Goal: Transaction & Acquisition: Purchase product/service

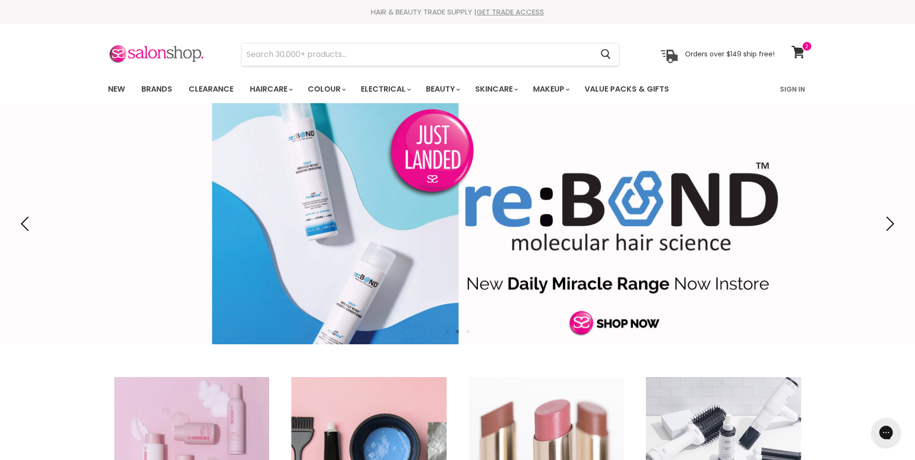
click at [766, 409] on img "Main content" at bounding box center [723, 455] width 168 height 168
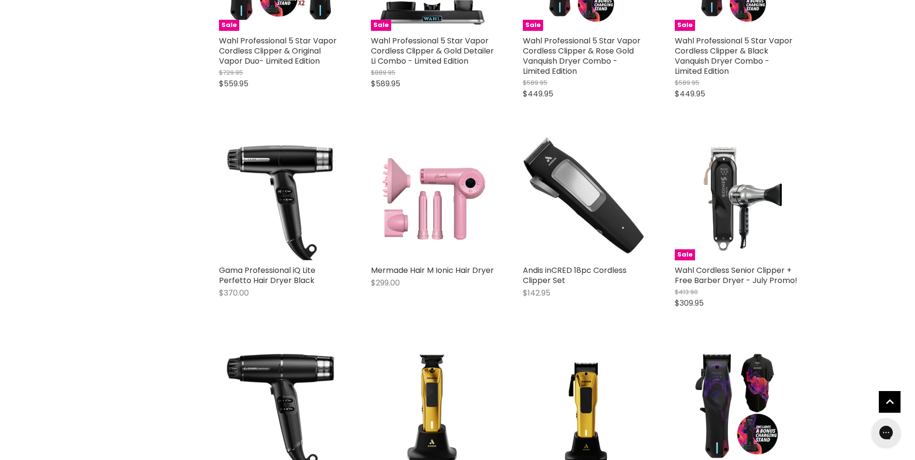
scroll to position [787, 0]
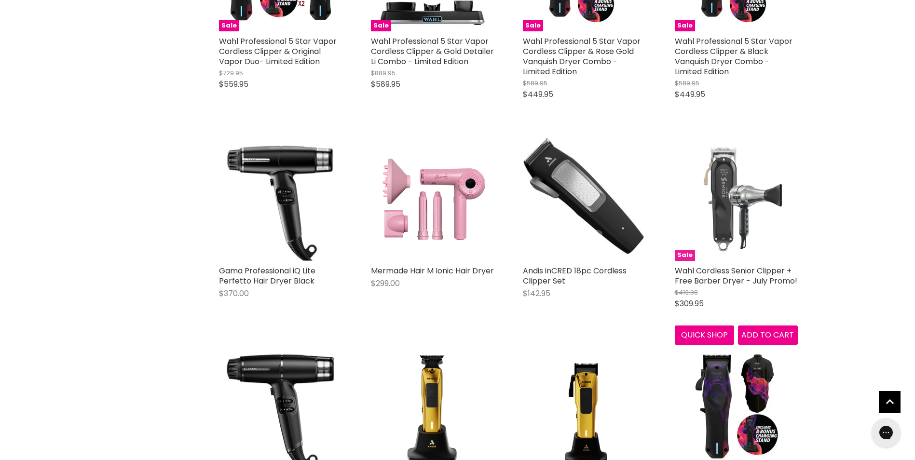
click at [735, 193] on img "Main content" at bounding box center [735, 199] width 123 height 123
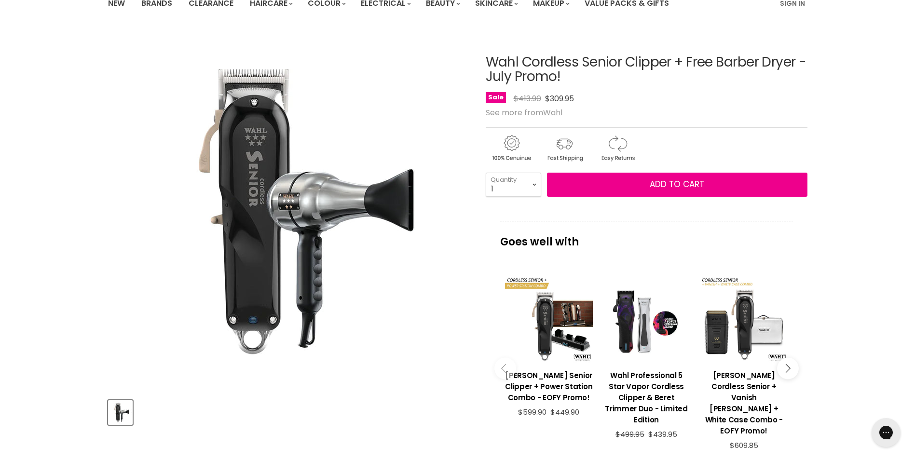
scroll to position [78, 0]
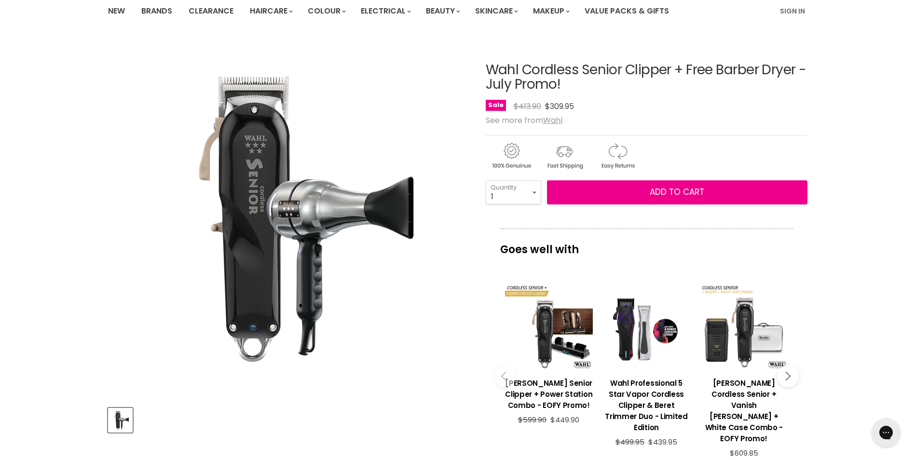
click at [518, 299] on div "Main content" at bounding box center [549, 327] width 88 height 88
drag, startPoint x: 484, startPoint y: 66, endPoint x: 801, endPoint y: 62, distance: 317.3
click at [801, 62] on article "Click or scroll to zoom Tap or pinch to zoom Wahl Cordless Senior Clipper + Fre…" at bounding box center [457, 357] width 699 height 636
copy div "Wahl Cordless Senior Clipper + Free Barber Dryer"
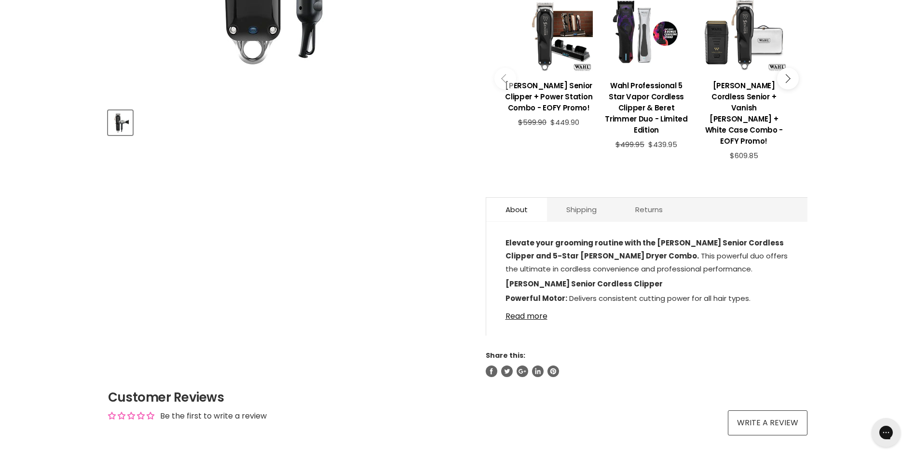
scroll to position [376, 0]
click at [525, 306] on link "Read more" at bounding box center [646, 313] width 283 height 14
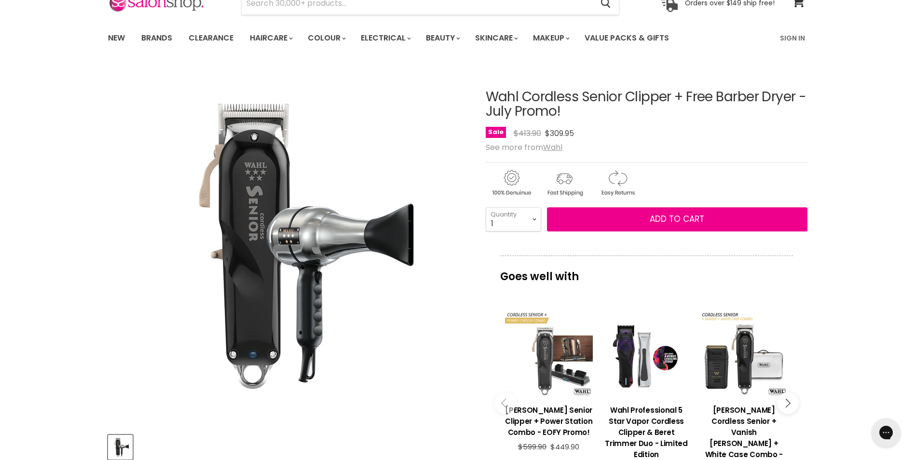
scroll to position [0, 0]
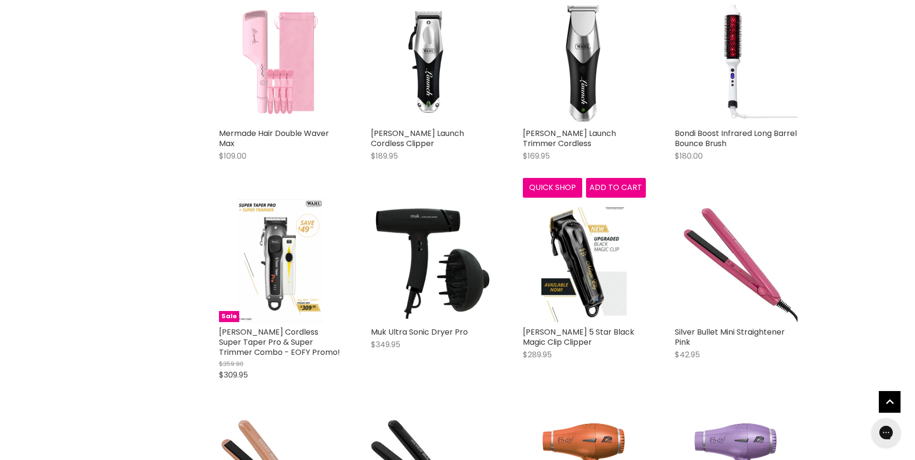
scroll to position [2165, 0]
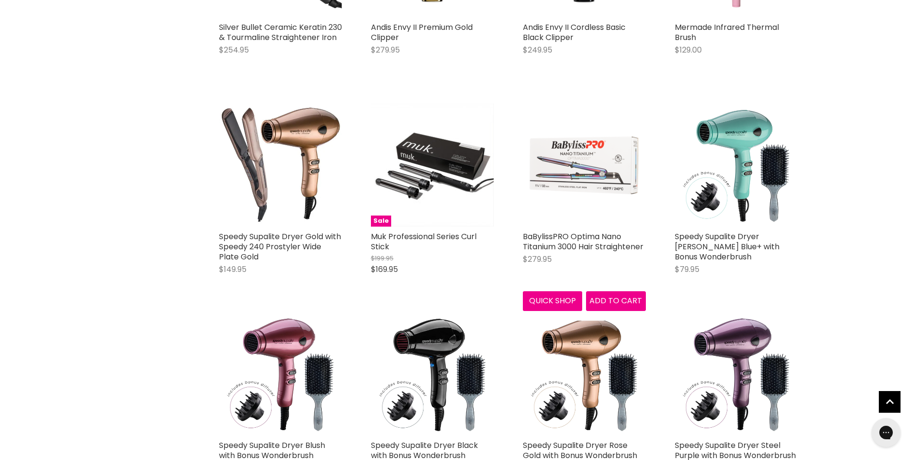
scroll to position [3080, 0]
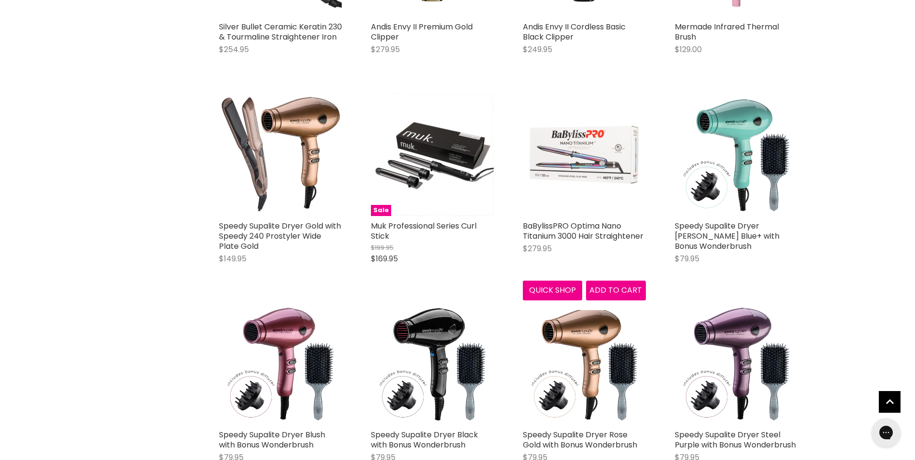
click at [590, 277] on div "Quick shop Add to cart" at bounding box center [584, 288] width 127 height 23
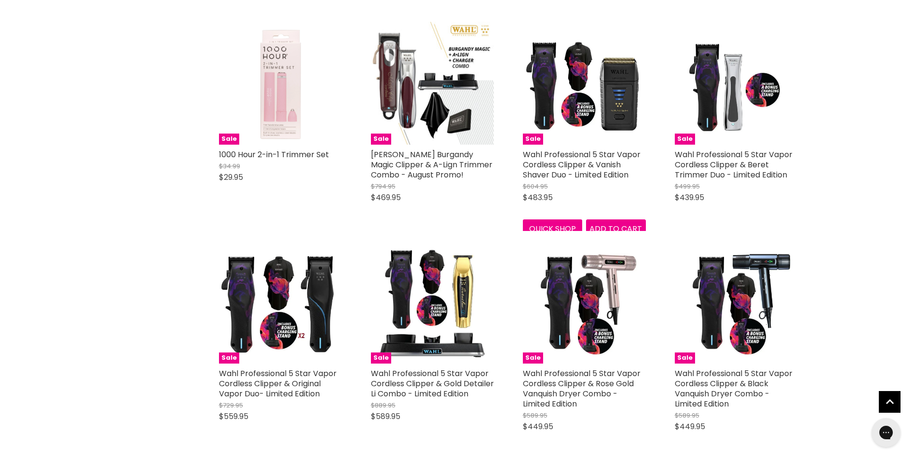
scroll to position [0, 0]
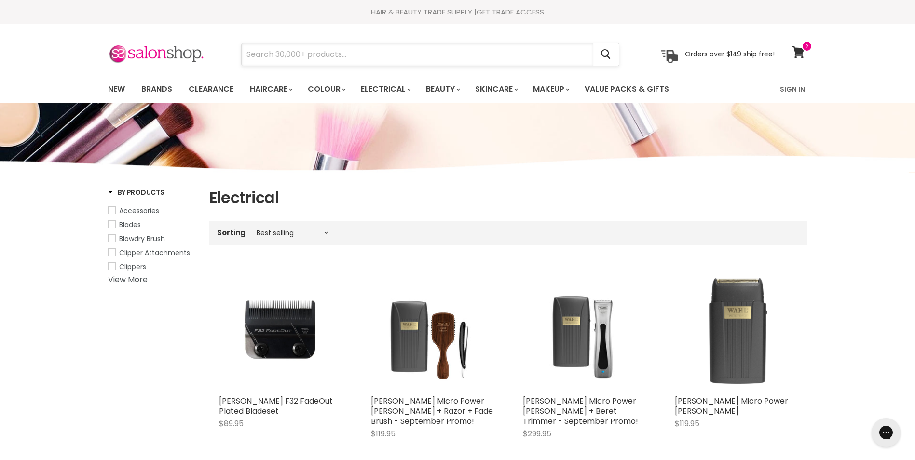
click at [316, 46] on input "Search" at bounding box center [417, 54] width 351 height 22
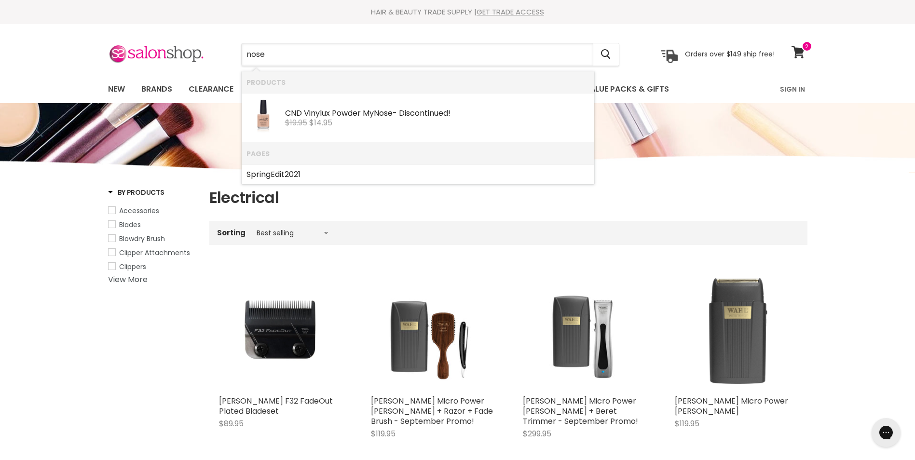
drag, startPoint x: 298, startPoint y: 50, endPoint x: 203, endPoint y: 283, distance: 252.2
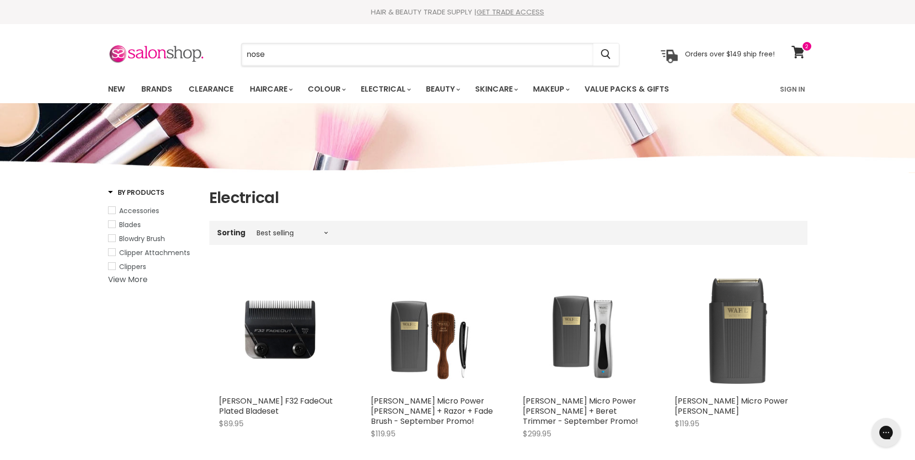
type input "nose"
click at [138, 211] on span "Accessories" at bounding box center [139, 211] width 40 height 10
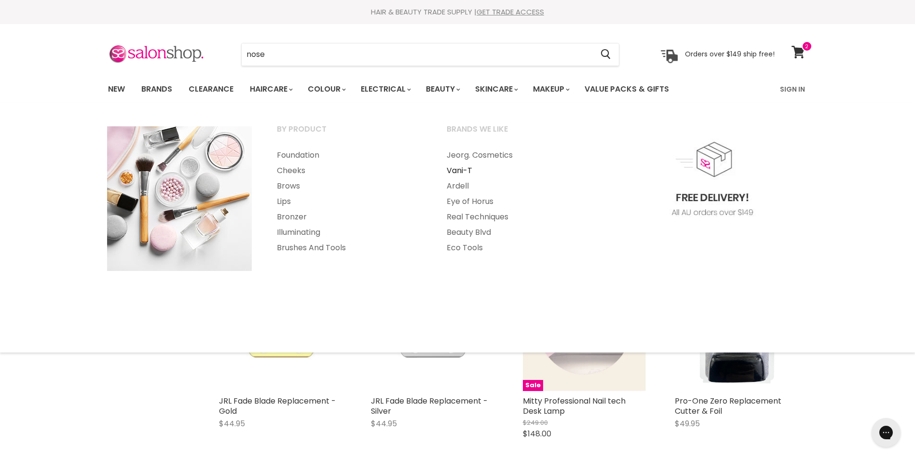
click at [468, 174] on link "Vani-T" at bounding box center [518, 170] width 168 height 15
click at [462, 170] on link "Vani-T" at bounding box center [518, 170] width 168 height 15
click at [469, 169] on link "Vani-T" at bounding box center [518, 170] width 168 height 15
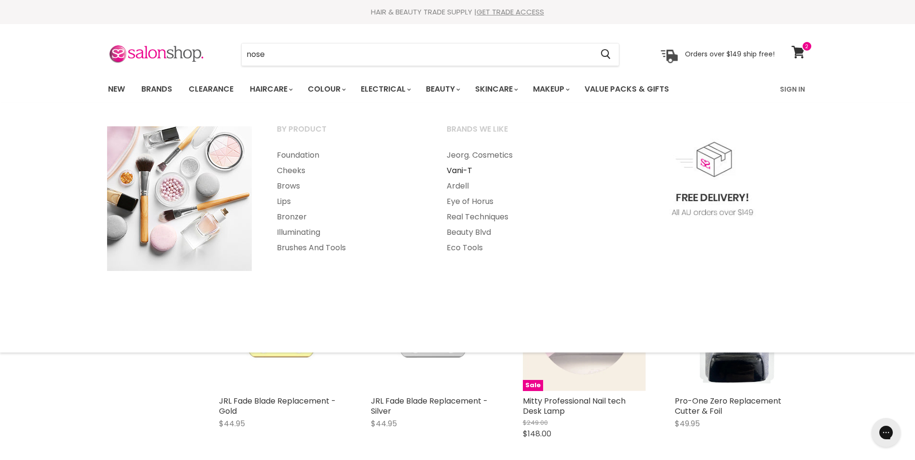
click at [455, 167] on link "Vani-T" at bounding box center [518, 170] width 168 height 15
click at [456, 171] on link "Vani-T" at bounding box center [518, 170] width 168 height 15
click at [459, 173] on link "Vani-T" at bounding box center [518, 170] width 168 height 15
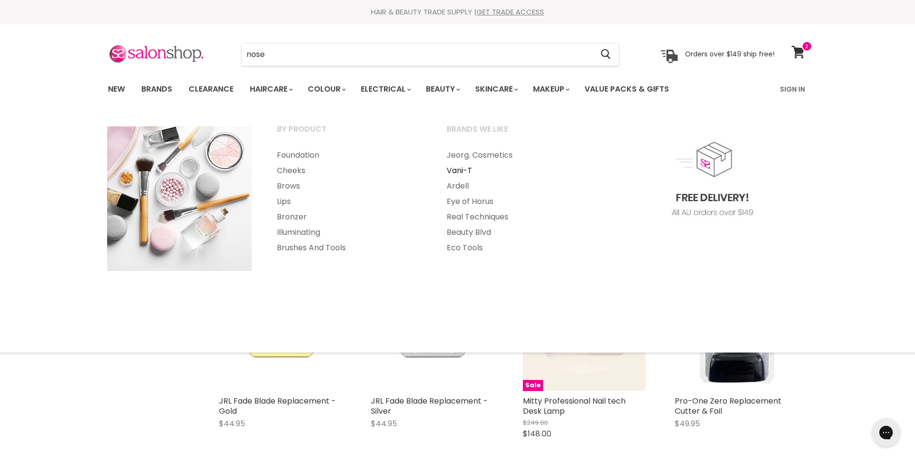
click at [459, 173] on link "Vani-T" at bounding box center [518, 170] width 168 height 15
click at [453, 170] on link "Vani-T" at bounding box center [518, 170] width 168 height 15
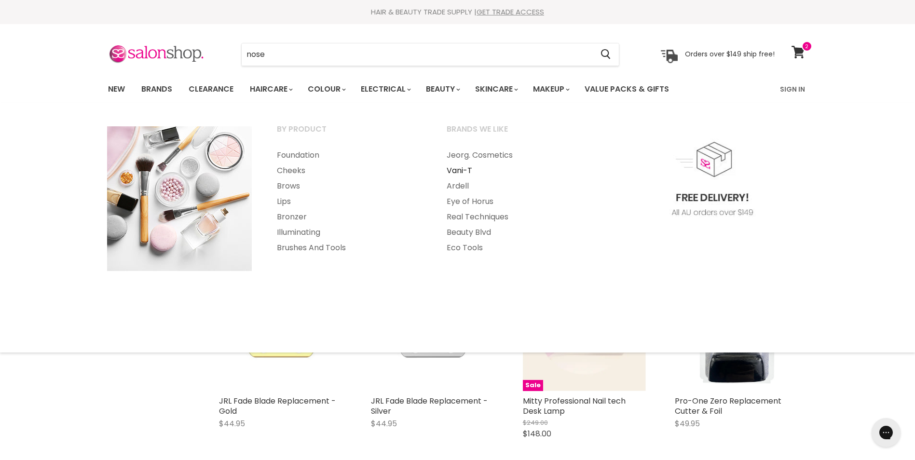
click at [453, 170] on link "Vani-T" at bounding box center [518, 170] width 168 height 15
click at [457, 184] on link "Ardell" at bounding box center [518, 185] width 168 height 15
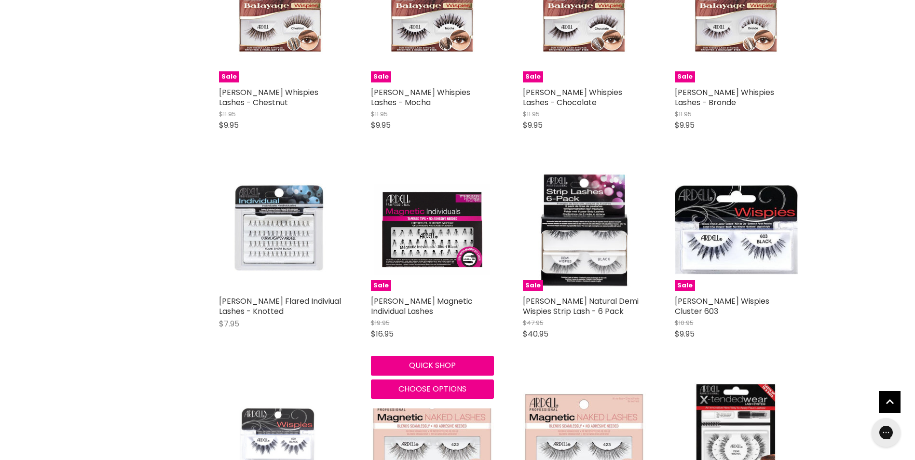
scroll to position [1471, 0]
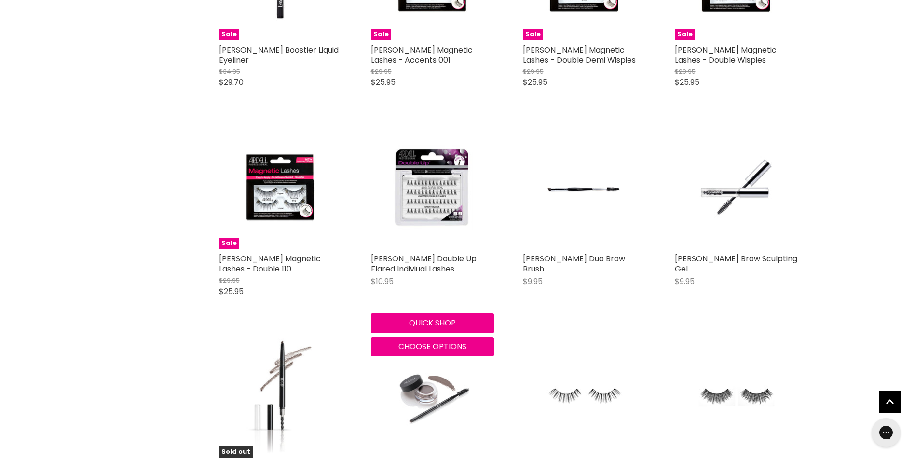
scroll to position [3435, 0]
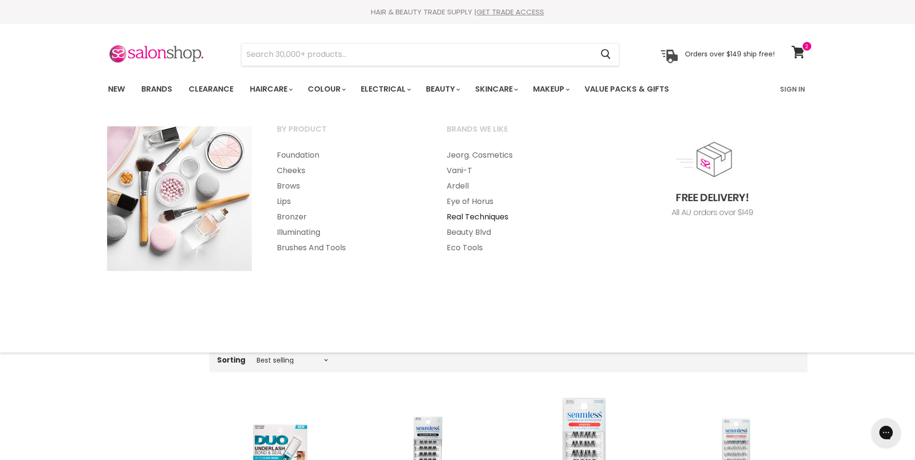
click at [481, 217] on link "Real Techniques" at bounding box center [518, 216] width 168 height 15
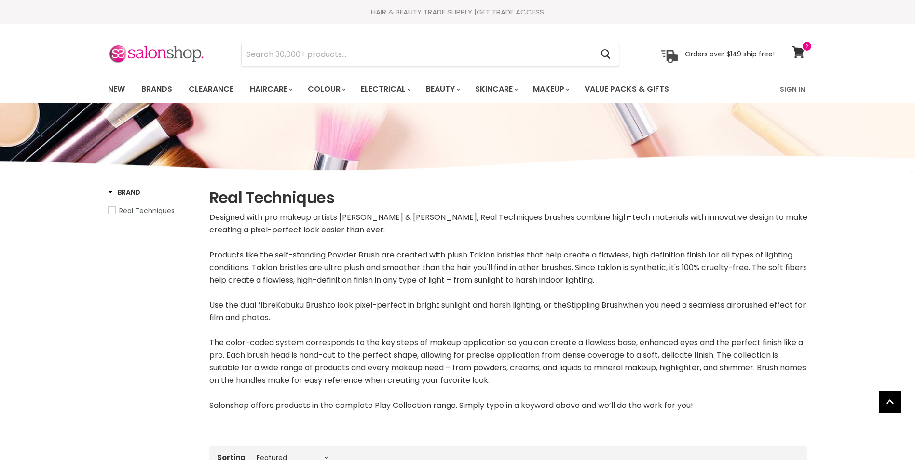
select select "manual"
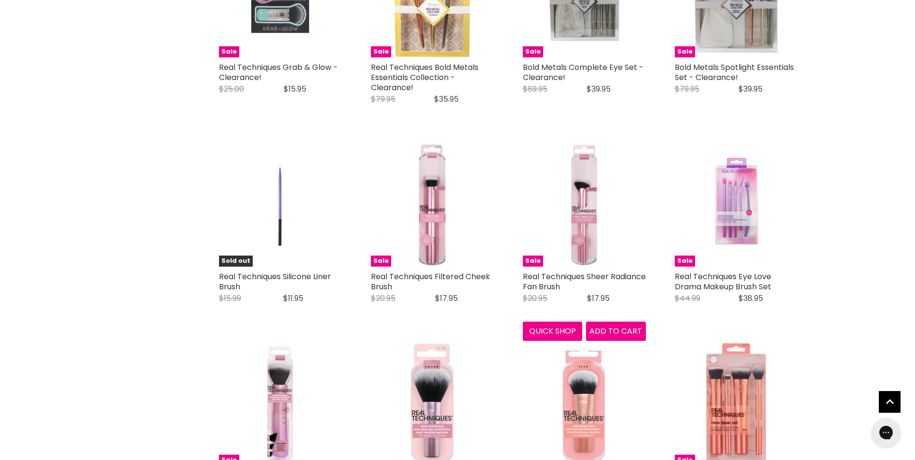
scroll to position [2171, 0]
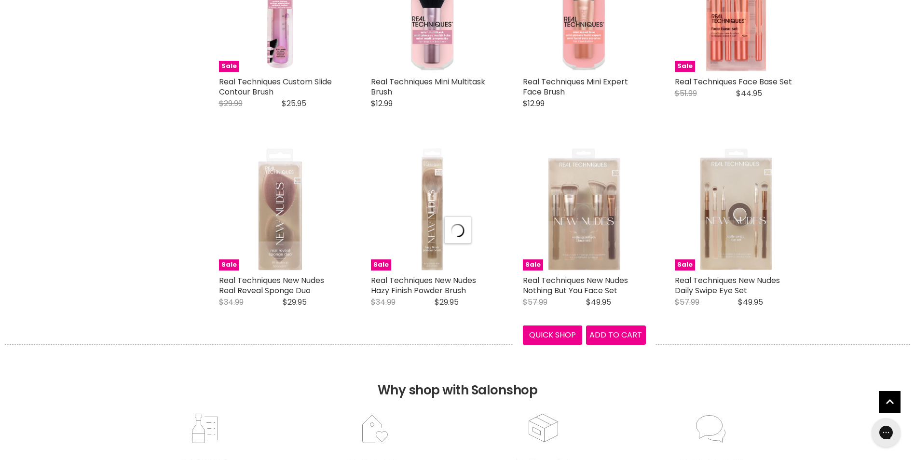
scroll to position [2565, 0]
select select "manual"
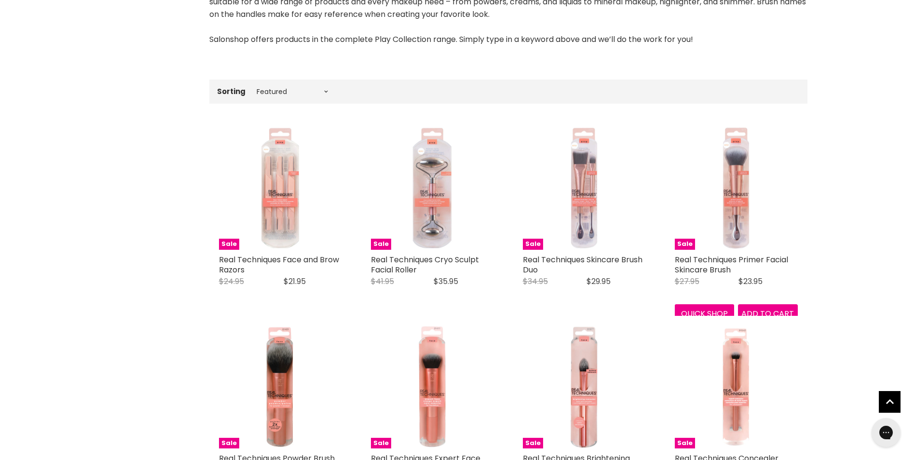
scroll to position [0, 0]
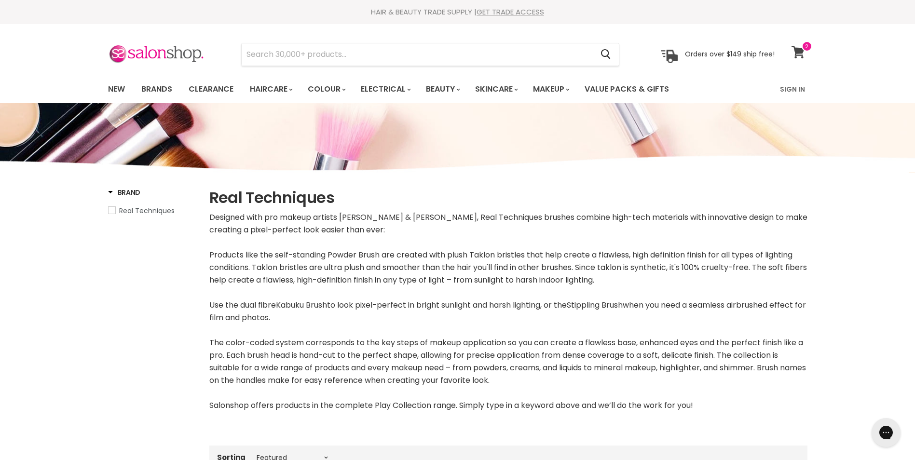
click at [798, 51] on icon at bounding box center [797, 52] width 13 height 13
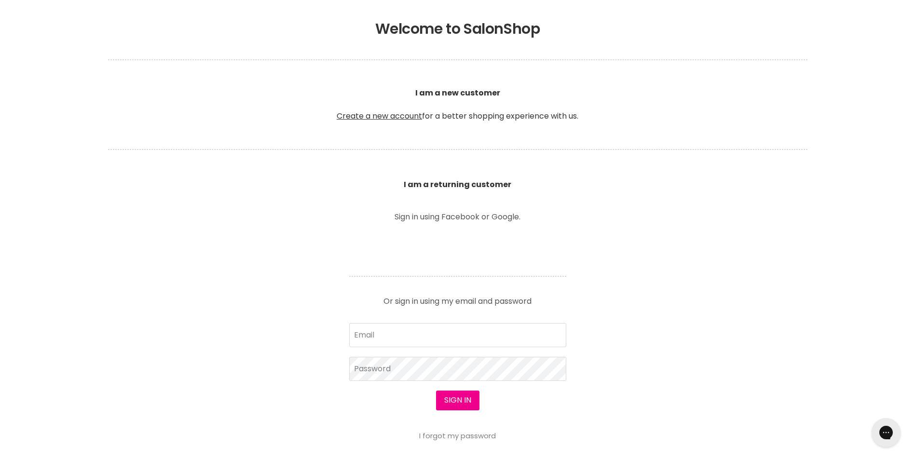
scroll to position [204, 0]
click at [447, 434] on link "I forgot my password" at bounding box center [457, 436] width 77 height 10
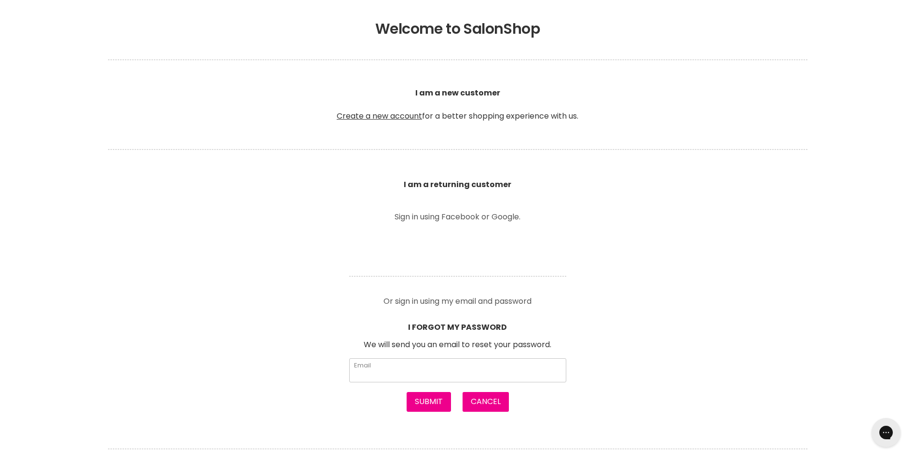
click at [410, 365] on input "Email" at bounding box center [457, 370] width 217 height 24
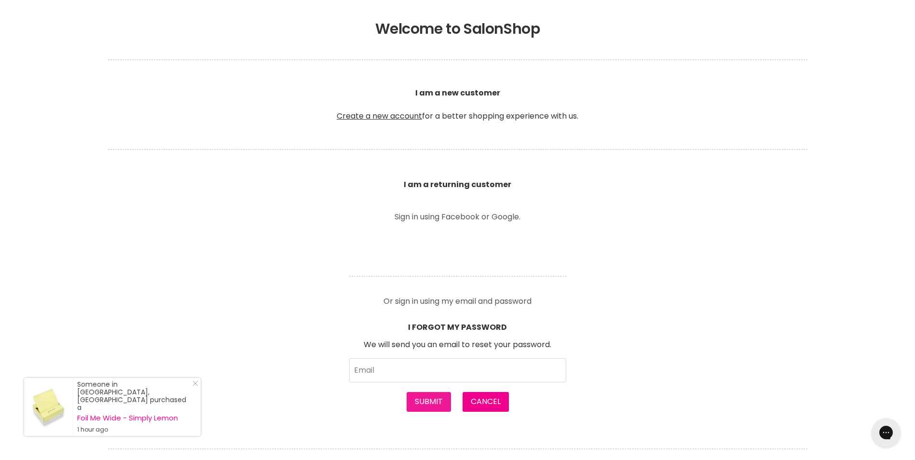
click at [433, 404] on button "Submit" at bounding box center [428, 401] width 44 height 19
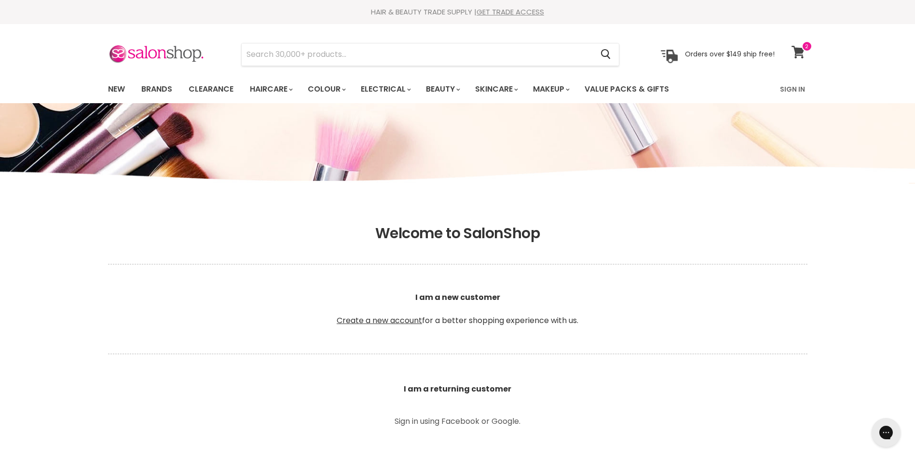
click at [797, 49] on icon at bounding box center [797, 52] width 13 height 13
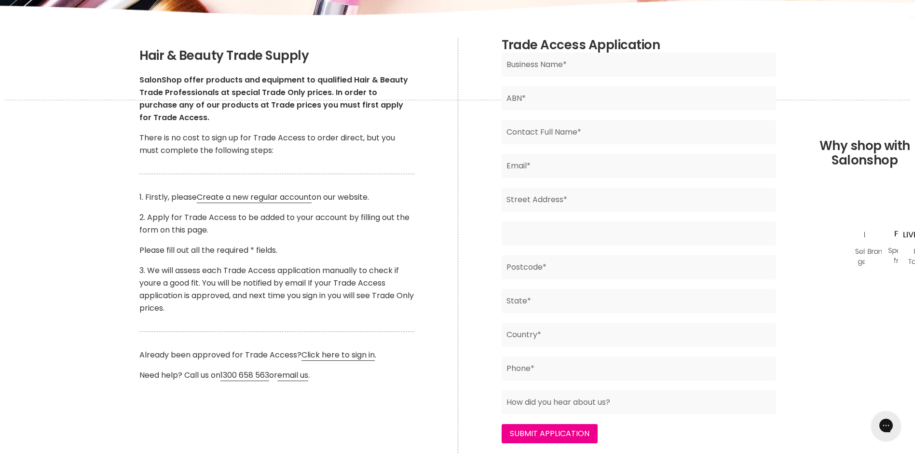
scroll to position [166, 0]
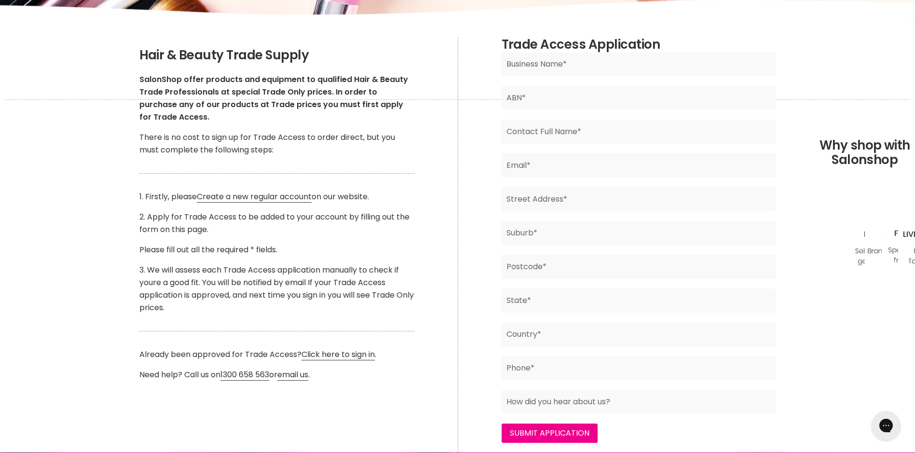
drag, startPoint x: 0, startPoint y: 0, endPoint x: 410, endPoint y: 391, distance: 566.8
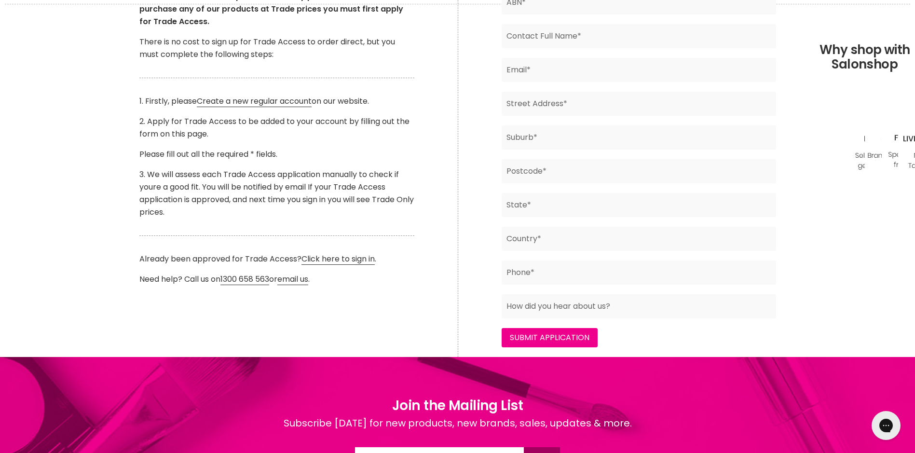
scroll to position [250, 0]
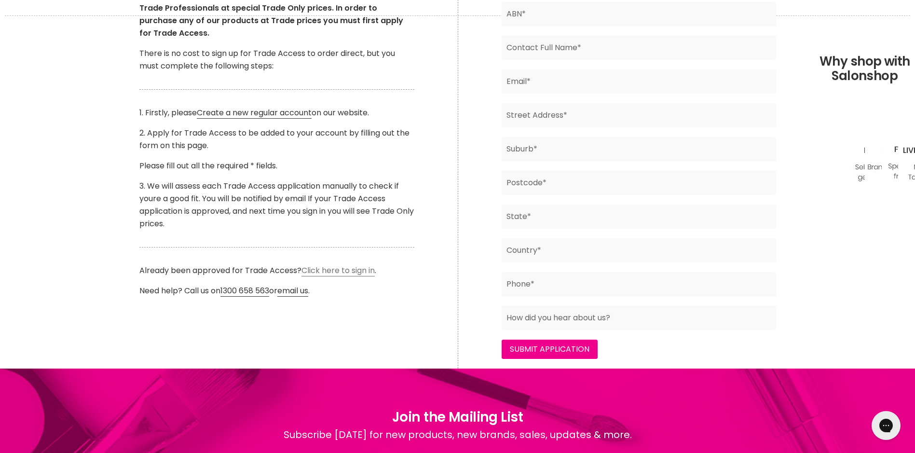
click at [352, 267] on link "Click here to sign in" at bounding box center [337, 271] width 73 height 12
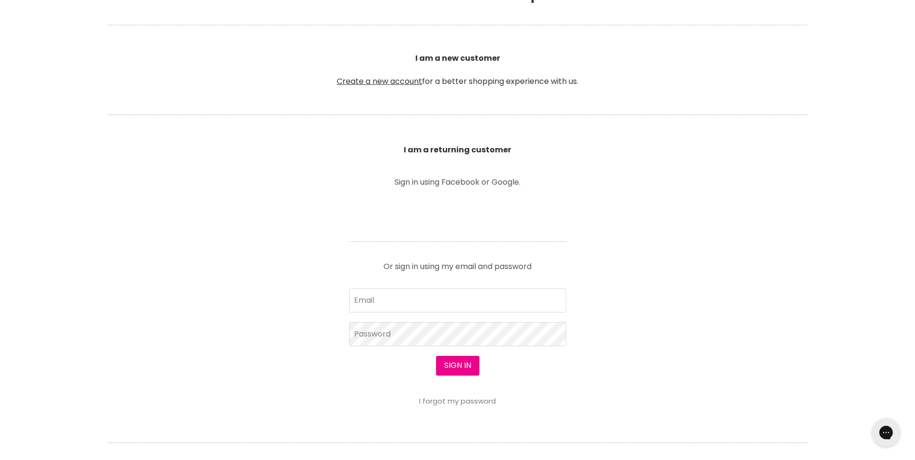
scroll to position [307, 0]
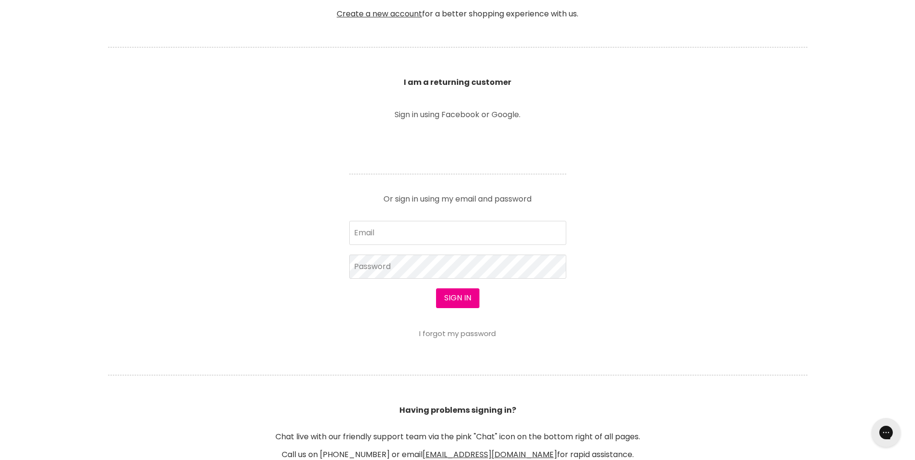
click at [459, 331] on link "I forgot my password" at bounding box center [457, 333] width 77 height 10
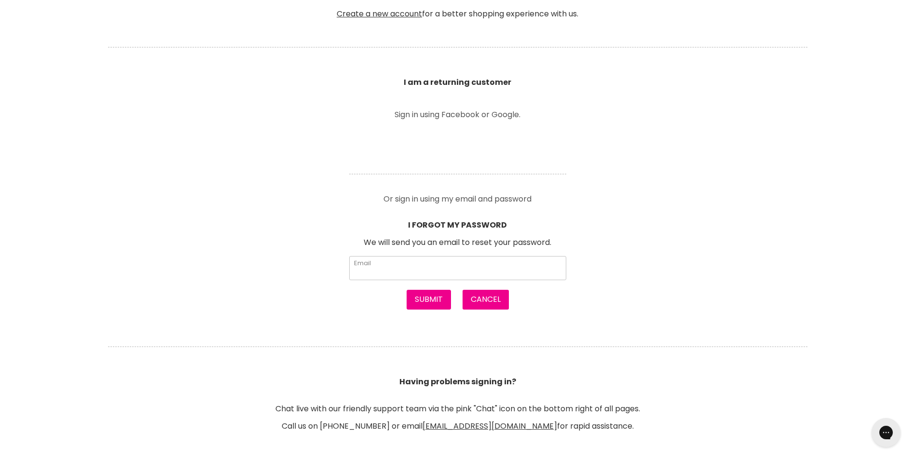
click at [403, 267] on input "Email" at bounding box center [457, 268] width 217 height 24
click at [438, 273] on input "Email" at bounding box center [457, 268] width 217 height 24
type input "[EMAIL_ADDRESS][DOMAIN_NAME]"
click at [429, 301] on button "Submit" at bounding box center [428, 299] width 44 height 19
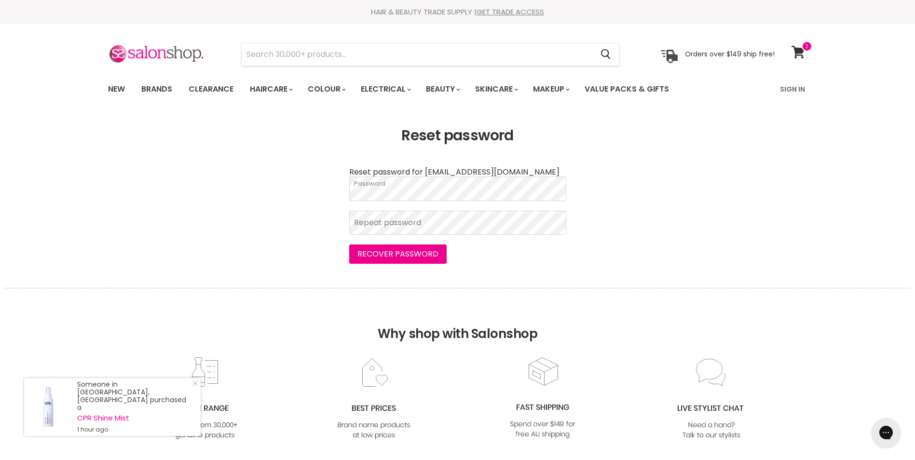
click at [582, 275] on body "Skip to content HAIR & BEAUTY TRADE SUPPLY | GET TRADE ACCESS HAIR & BEAUTY TRA…" at bounding box center [457, 434] width 915 height 869
click at [576, 213] on article "Reset password for [EMAIL_ADDRESS][DOMAIN_NAME] Password Repeat password Recove…" at bounding box center [457, 216] width 241 height 96
click at [424, 258] on button "Recover password" at bounding box center [397, 253] width 97 height 19
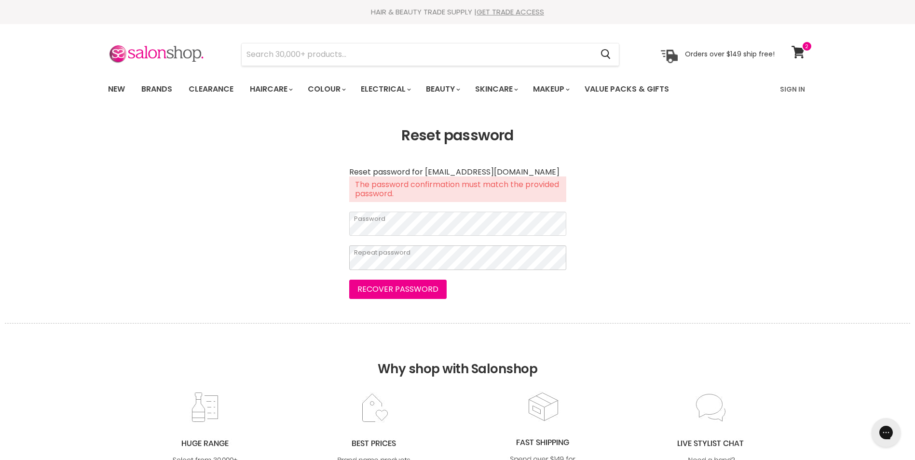
click at [349, 280] on button "Recover password" at bounding box center [397, 289] width 97 height 19
click at [418, 288] on button "Recover password" at bounding box center [397, 289] width 97 height 19
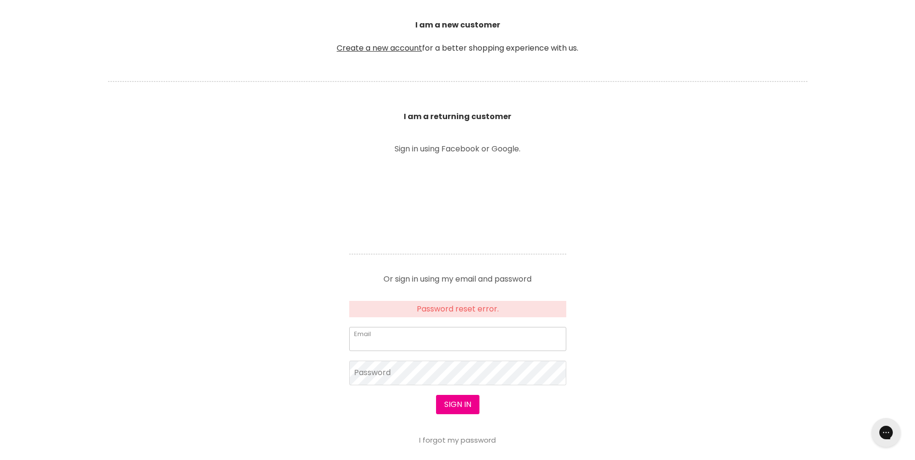
click at [442, 334] on input "Email" at bounding box center [457, 339] width 217 height 24
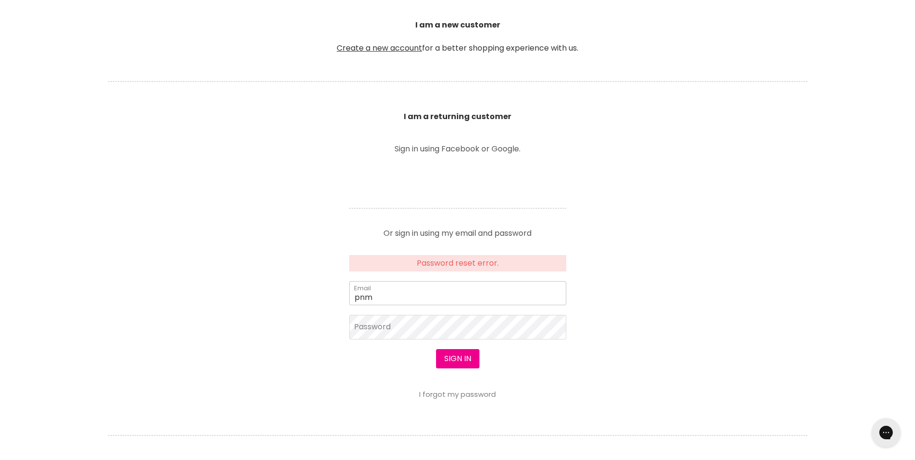
type input "[EMAIL_ADDRESS][DOMAIN_NAME]"
click at [436, 349] on button "Sign in" at bounding box center [457, 358] width 43 height 19
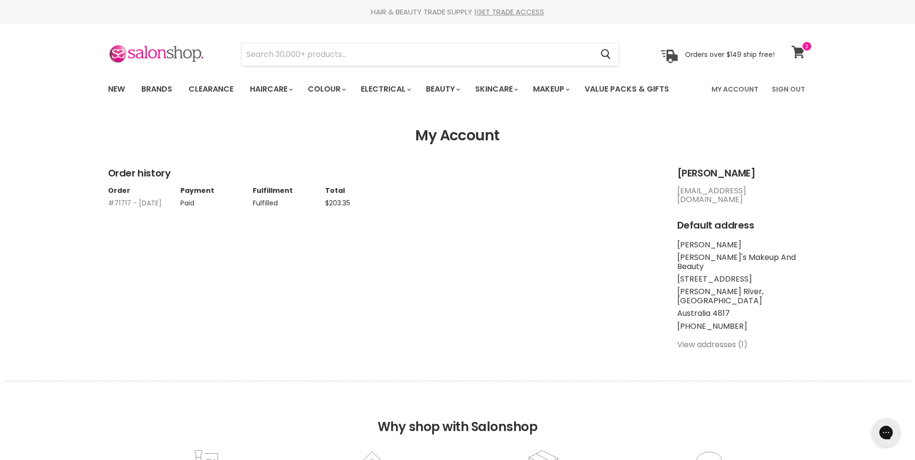
click at [801, 53] on icon at bounding box center [797, 52] width 13 height 13
click at [298, 50] on input "Search" at bounding box center [417, 54] width 351 height 22
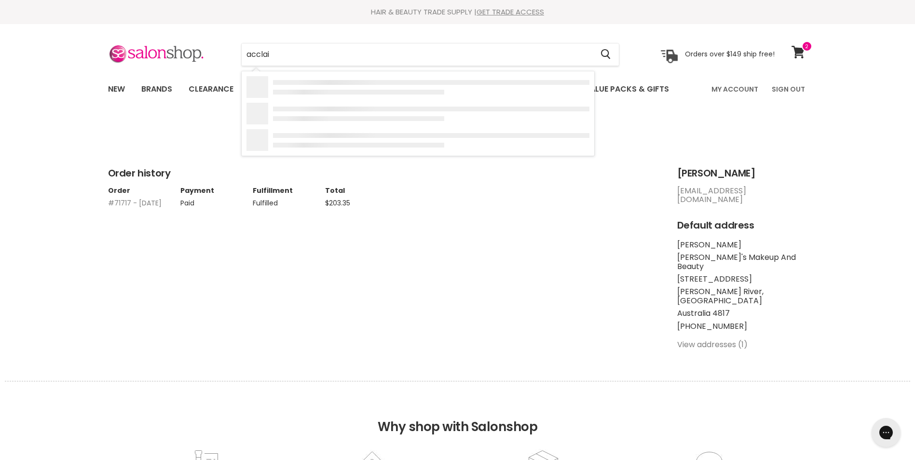
type input "acclaim"
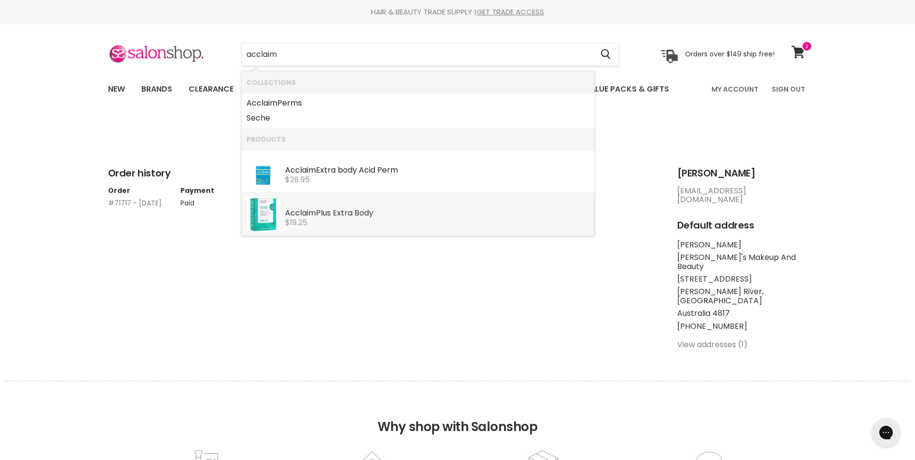
click at [325, 210] on div "Acclaim Plus Extra Body" at bounding box center [437, 214] width 304 height 10
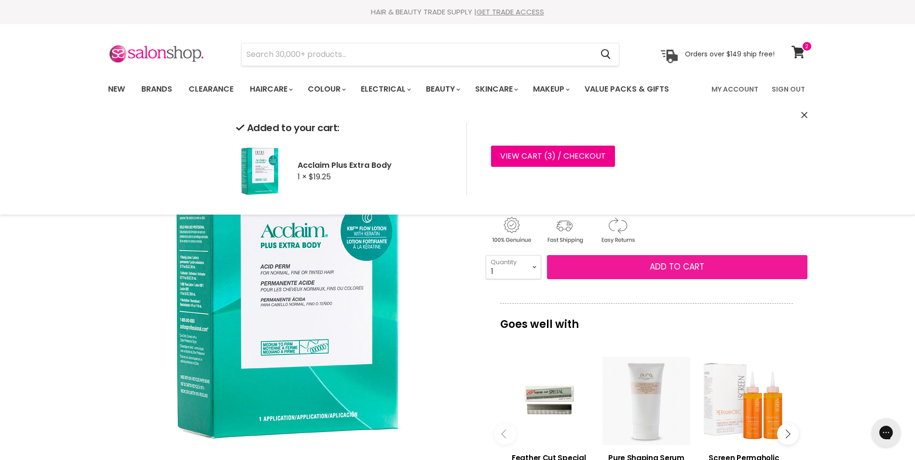
click at [674, 266] on span "Add to cart" at bounding box center [676, 267] width 54 height 12
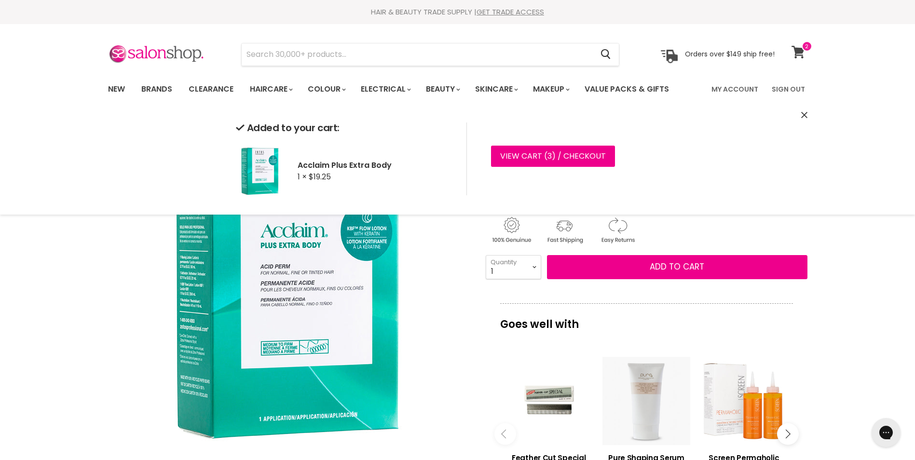
click at [801, 51] on span at bounding box center [806, 46] width 11 height 11
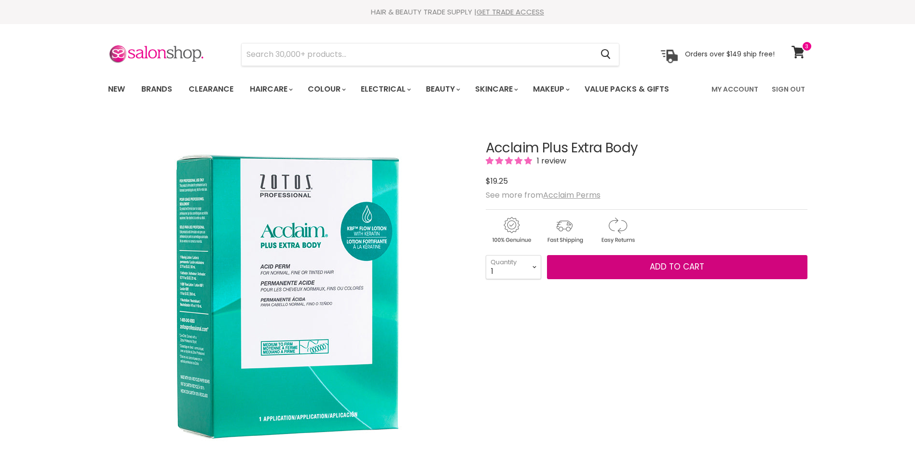
click at [630, 269] on button "Add to cart" at bounding box center [677, 267] width 260 height 24
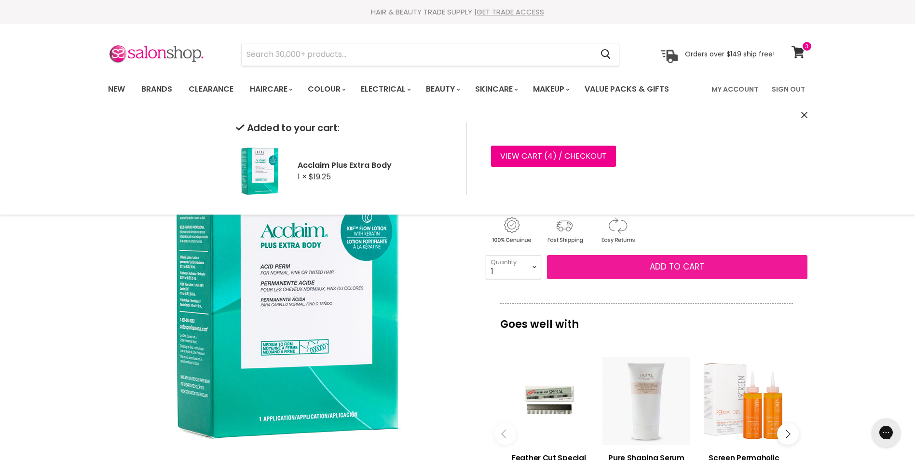
click at [681, 264] on span "Add to cart" at bounding box center [676, 267] width 54 height 12
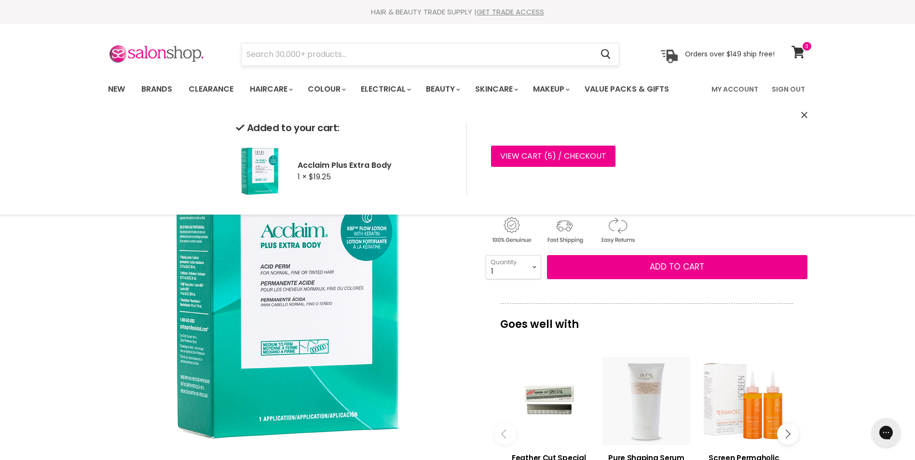
click at [394, 51] on input "Search" at bounding box center [417, 54] width 351 height 22
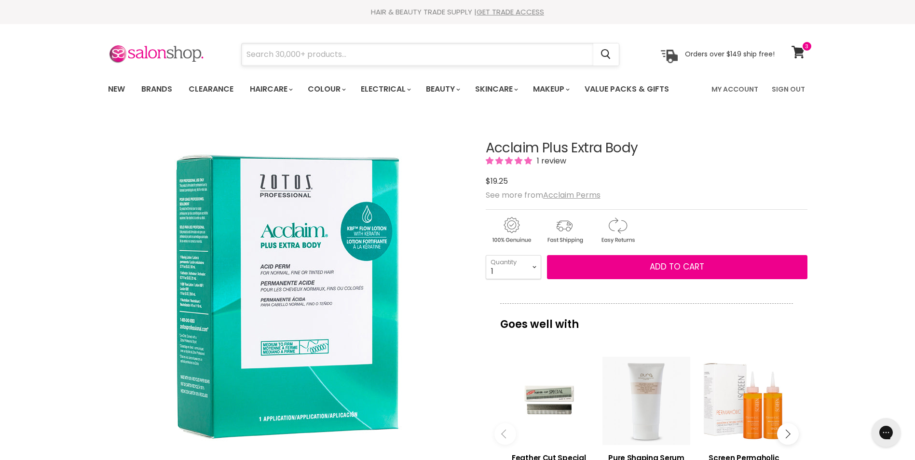
click at [394, 51] on input "Search" at bounding box center [417, 54] width 351 height 22
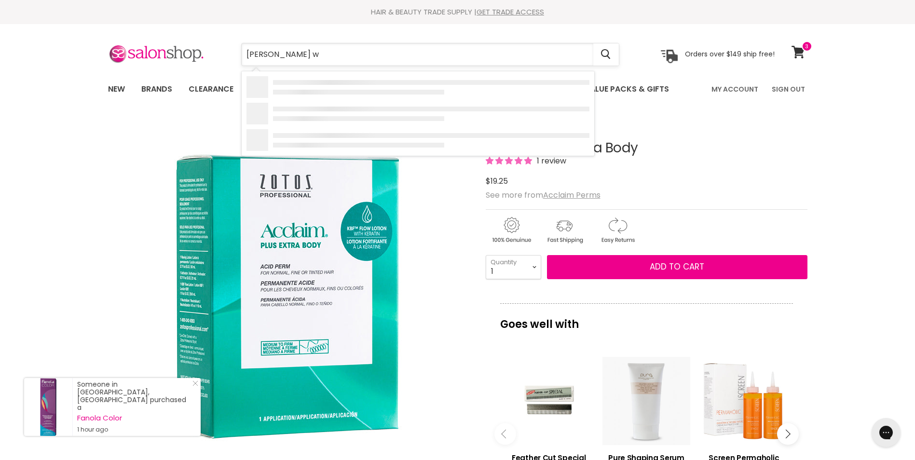
type input "ardell wi"
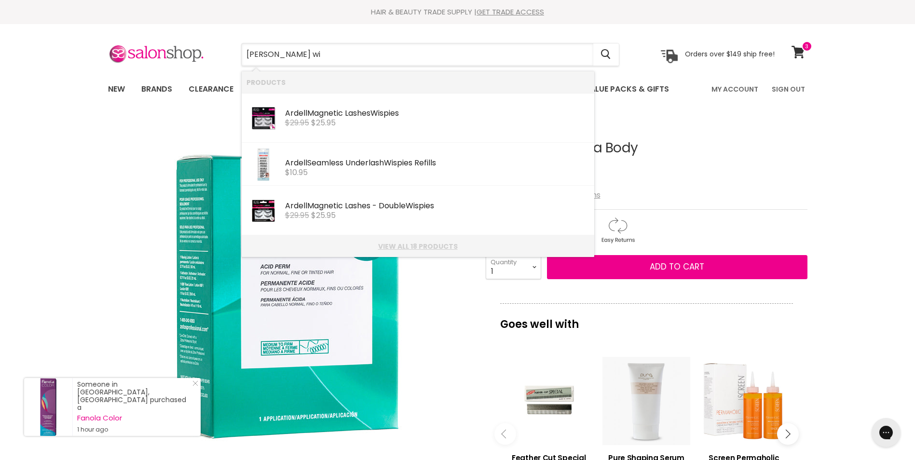
click at [434, 244] on link "View all 18 products" at bounding box center [417, 247] width 343 height 8
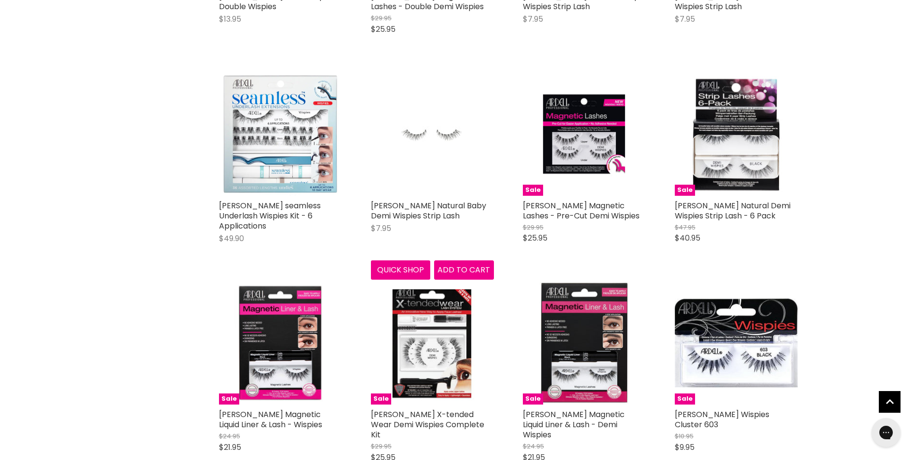
scroll to position [565, 0]
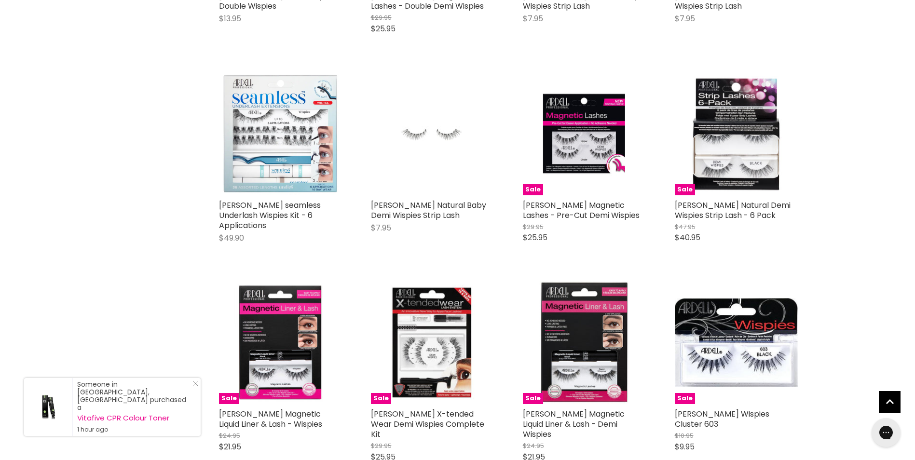
click at [853, 248] on div "Home Search results for “ardell wi” (18) ardell wi Showing 18 results for " ard…" at bounding box center [457, 121] width 915 height 1138
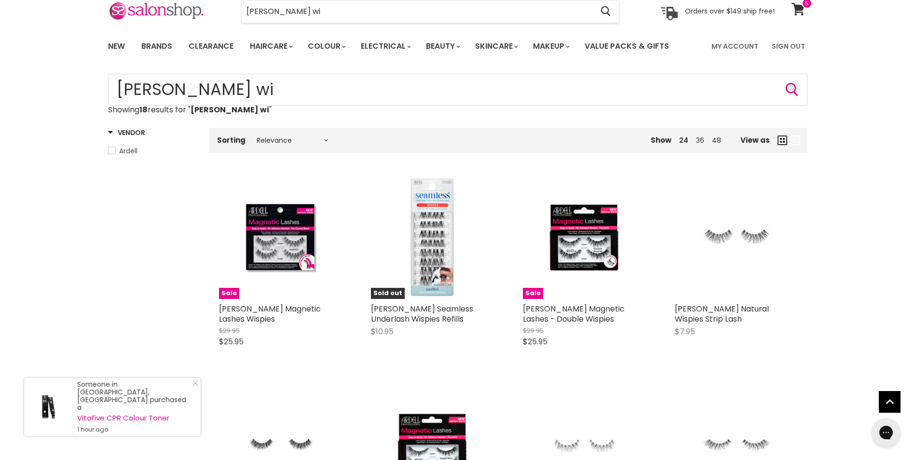
scroll to position [0, 0]
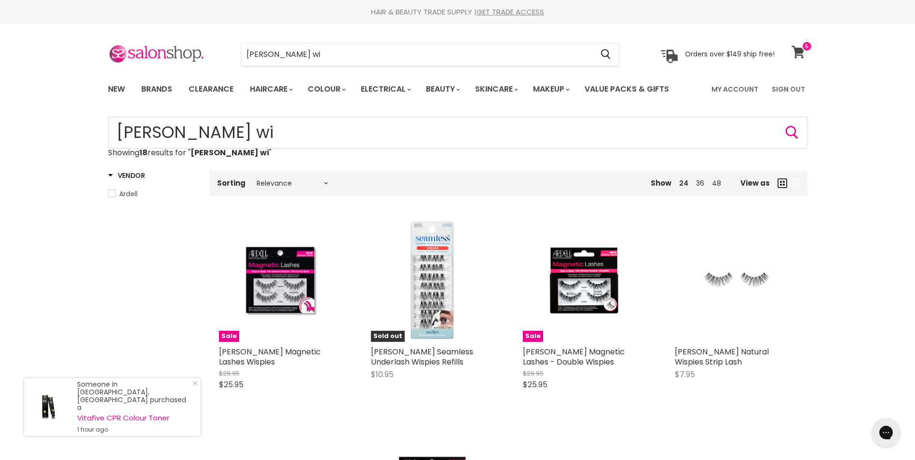
click at [797, 50] on icon at bounding box center [797, 52] width 13 height 13
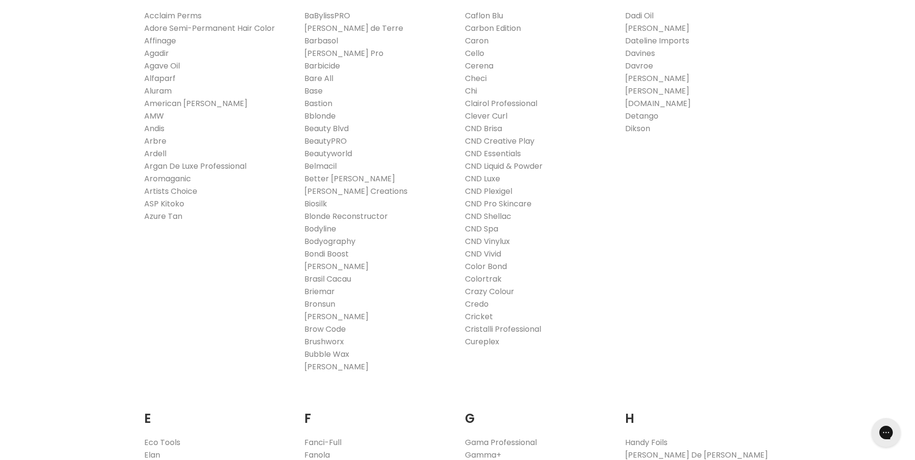
scroll to position [256, 0]
click at [340, 136] on link "BeautyPRO" at bounding box center [325, 140] width 42 height 11
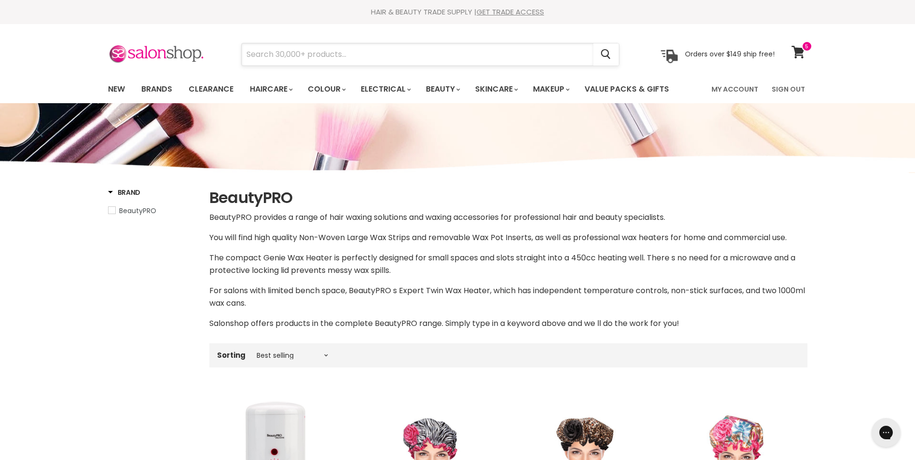
click at [378, 54] on input "Search" at bounding box center [417, 54] width 351 height 22
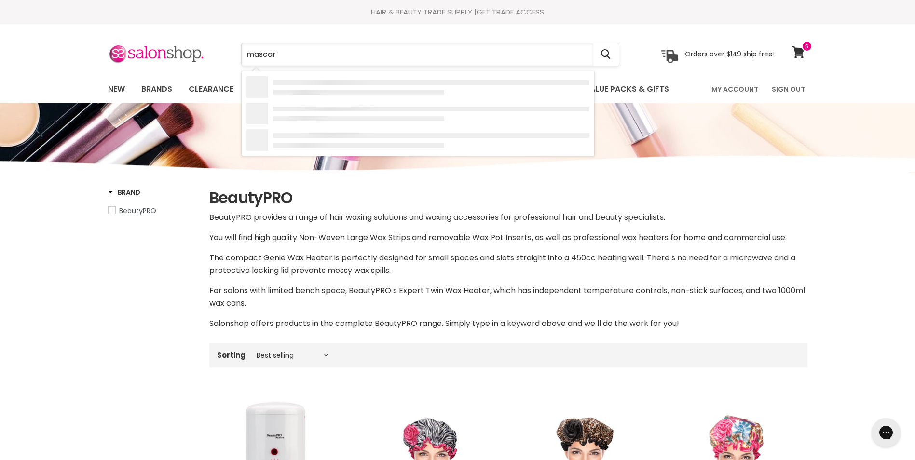
type input "mascara"
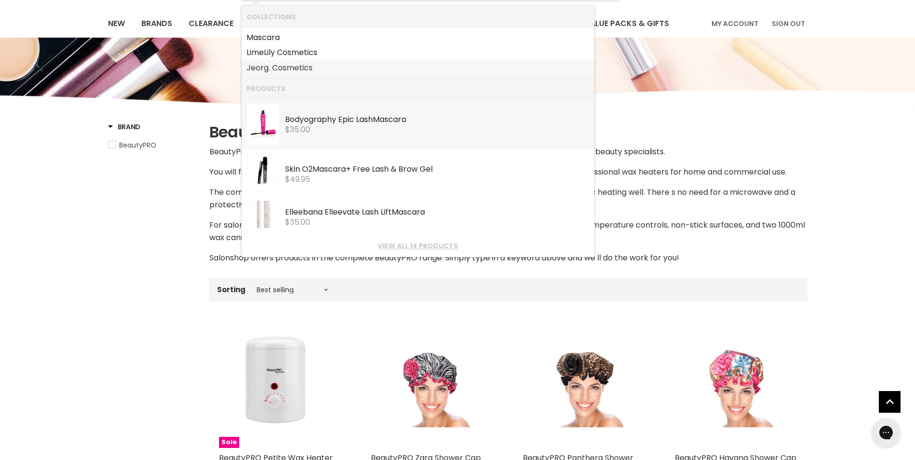
scroll to position [67, 0]
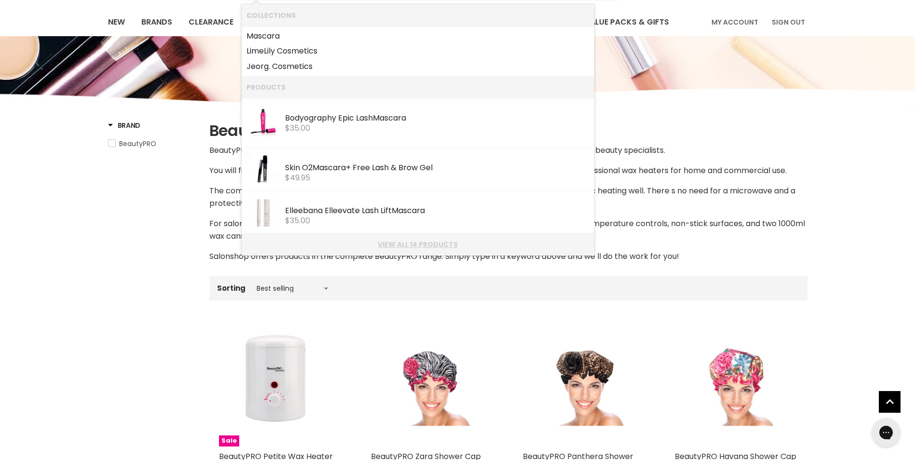
click at [417, 243] on link "View all 14 products" at bounding box center [417, 245] width 343 height 8
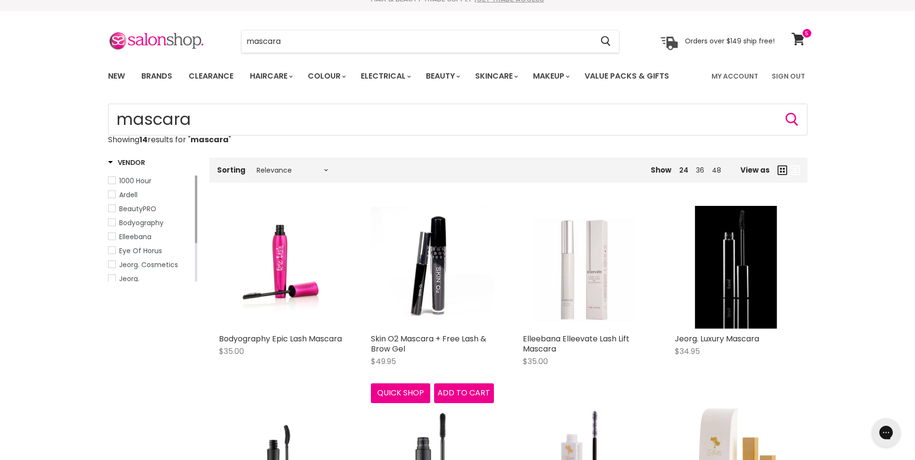
scroll to position [13, 0]
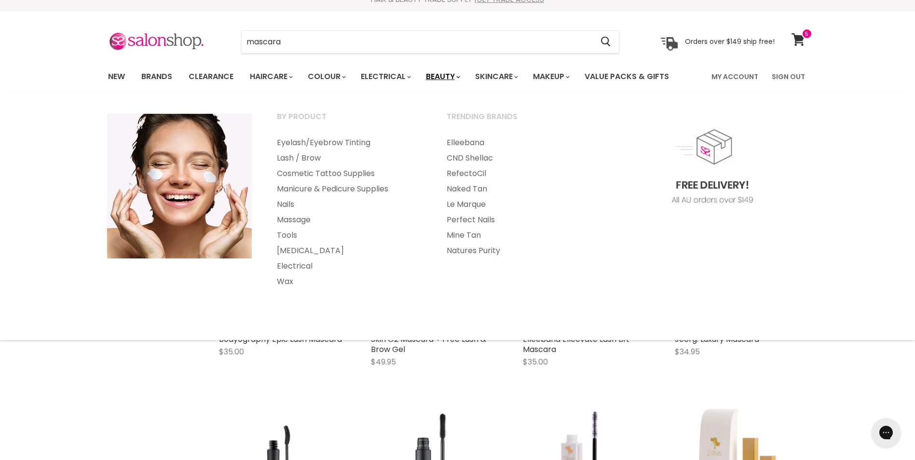
click at [447, 81] on link "Beauty" at bounding box center [441, 77] width 47 height 20
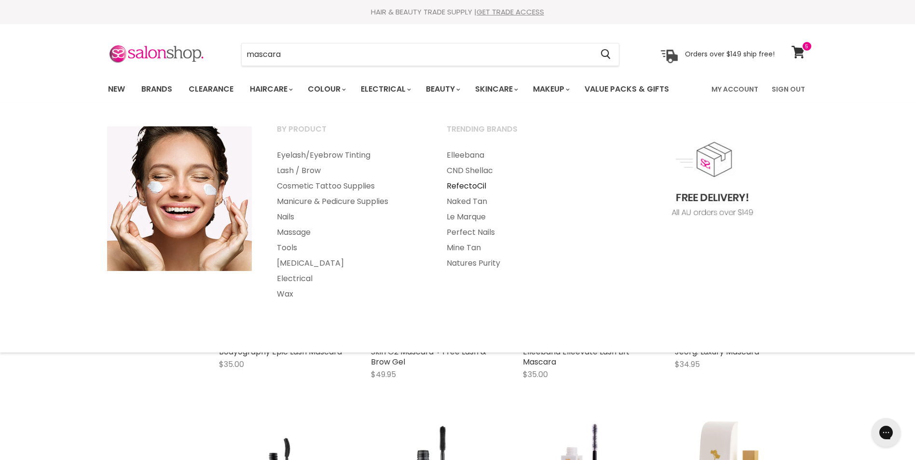
click at [482, 185] on link "RefectoCil" at bounding box center [518, 185] width 168 height 15
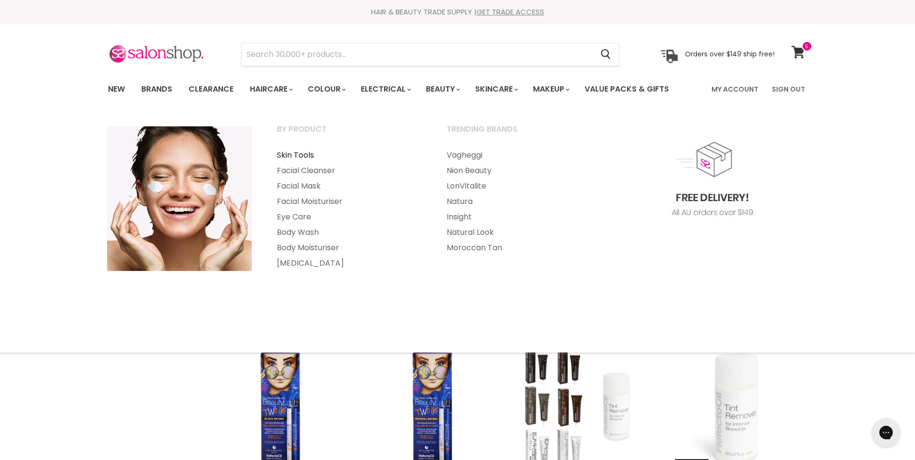
click at [305, 154] on link "Skin Tools" at bounding box center [349, 155] width 168 height 15
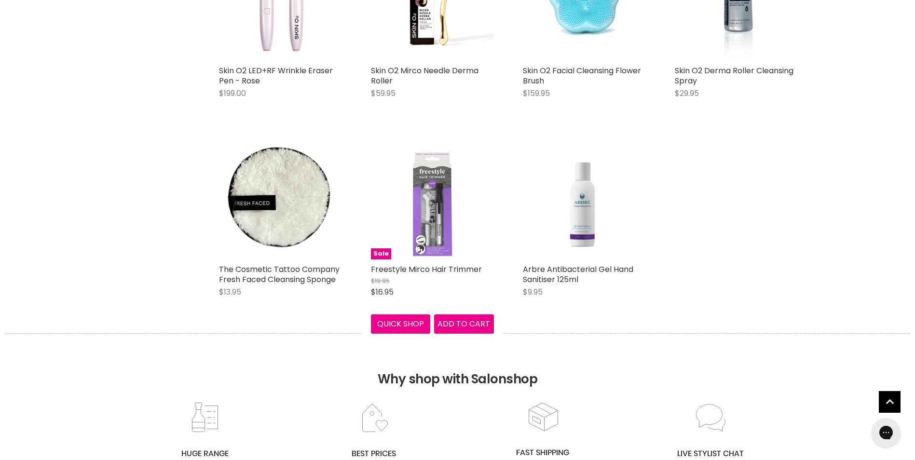
scroll to position [1179, 0]
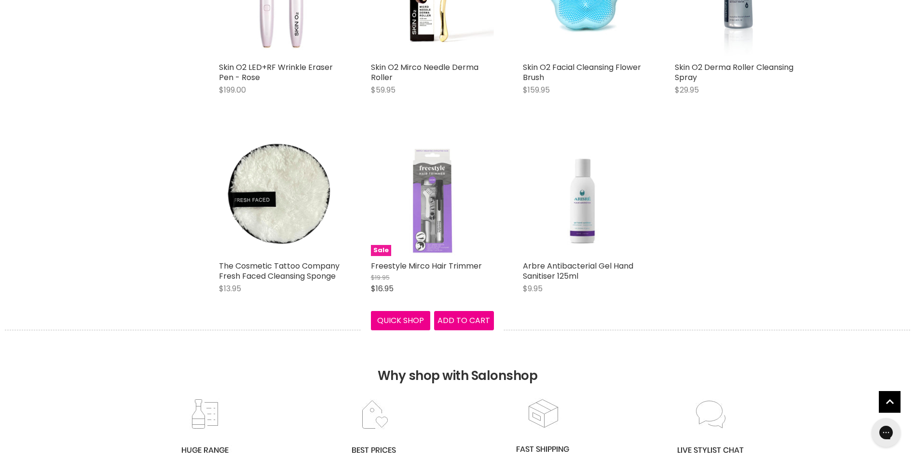
click at [446, 229] on img "Main content" at bounding box center [432, 194] width 123 height 123
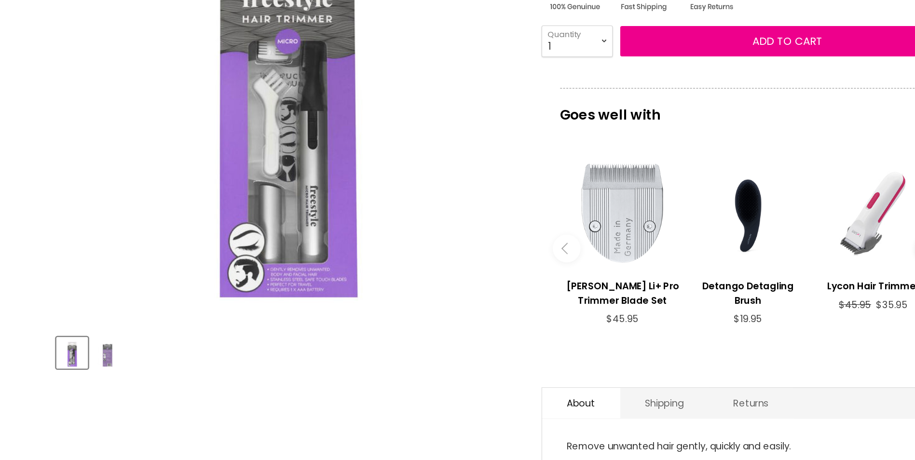
scroll to position [122, 0]
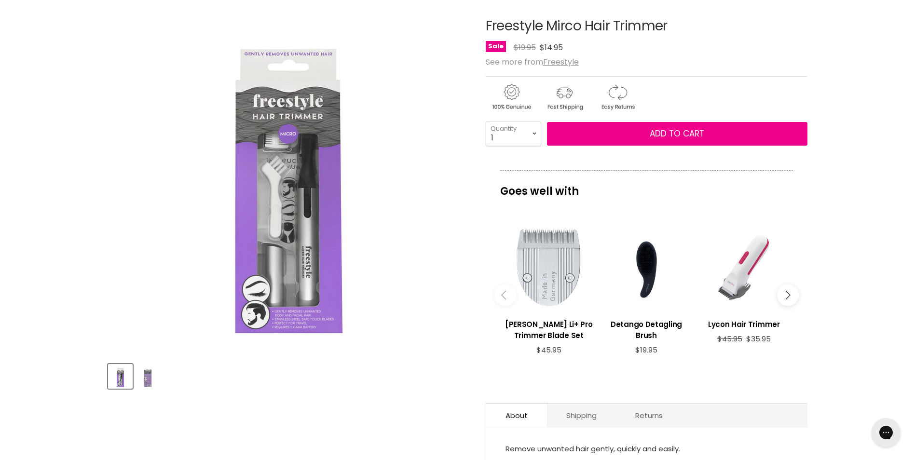
click at [148, 382] on img "Product thumbnails" at bounding box center [147, 376] width 23 height 23
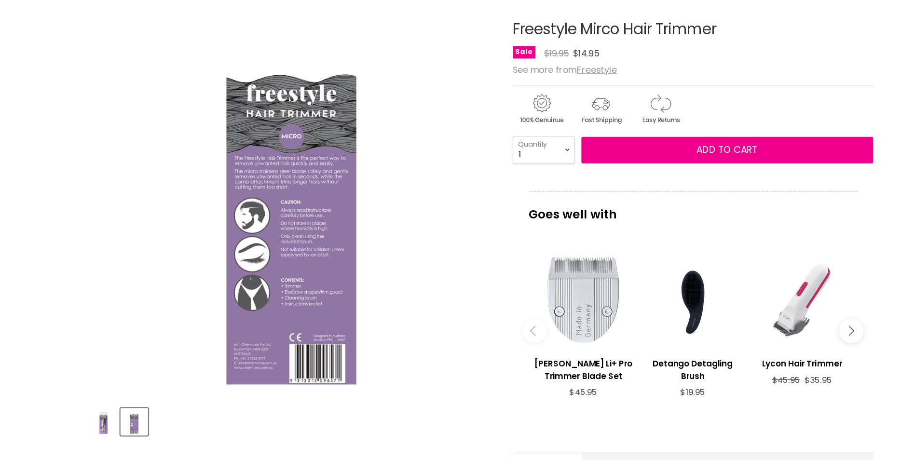
click at [340, 311] on img "Freestyle Mirco Hair Trimmer image. Click or Scroll to Zoom." at bounding box center [288, 174] width 360 height 360
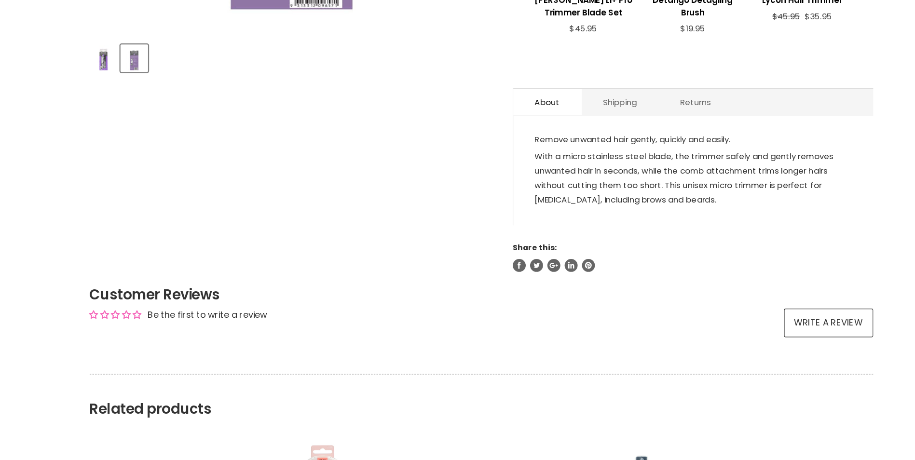
scroll to position [400, 0]
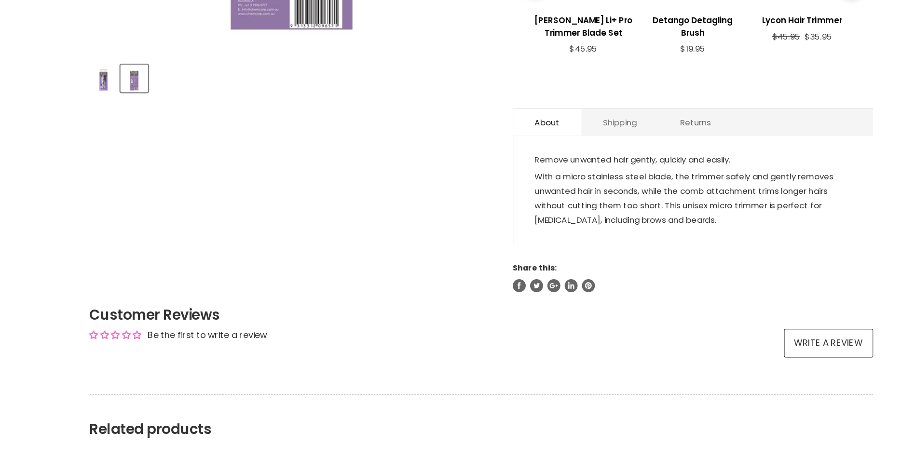
click at [570, 133] on link "Shipping" at bounding box center [581, 138] width 69 height 24
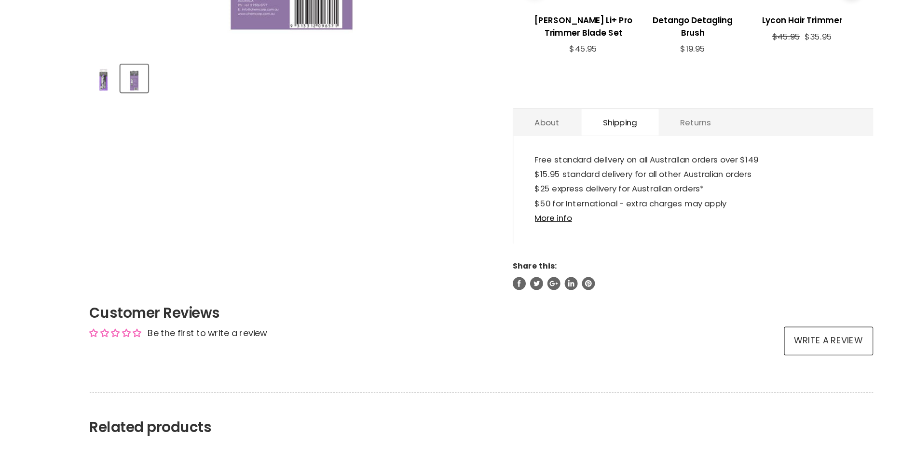
click at [637, 133] on link "Returns" at bounding box center [649, 138] width 66 height 24
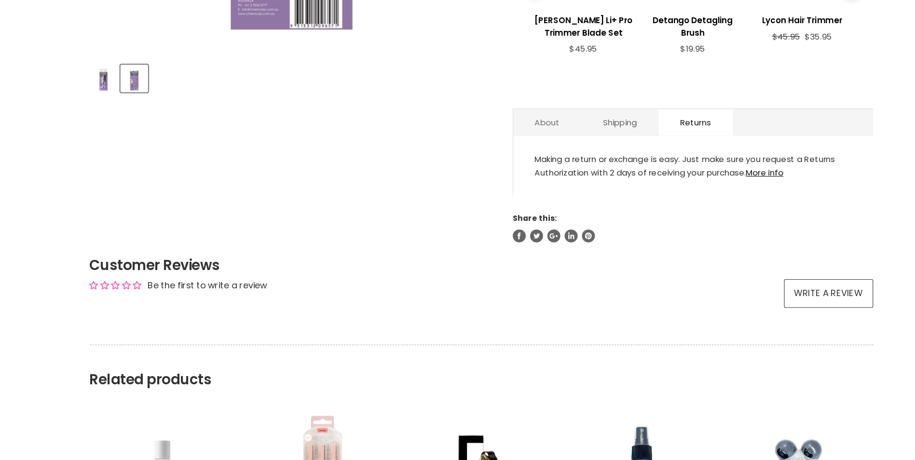
click at [527, 139] on link "About" at bounding box center [516, 138] width 61 height 24
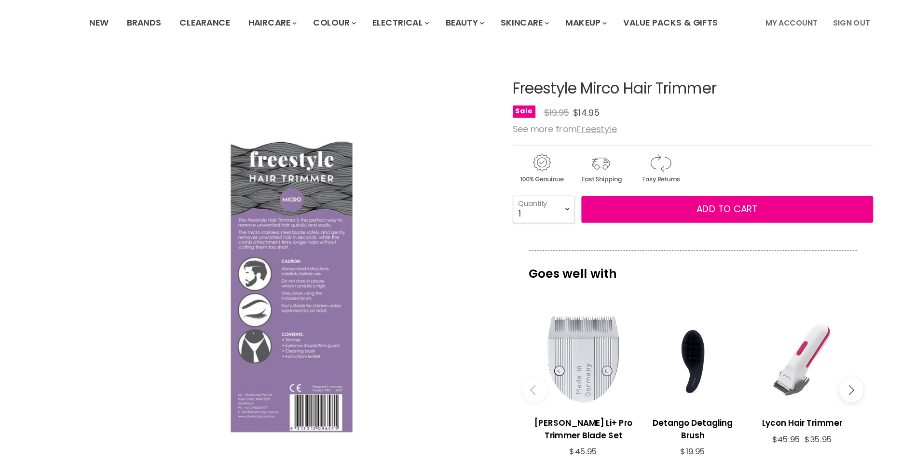
scroll to position [58, 0]
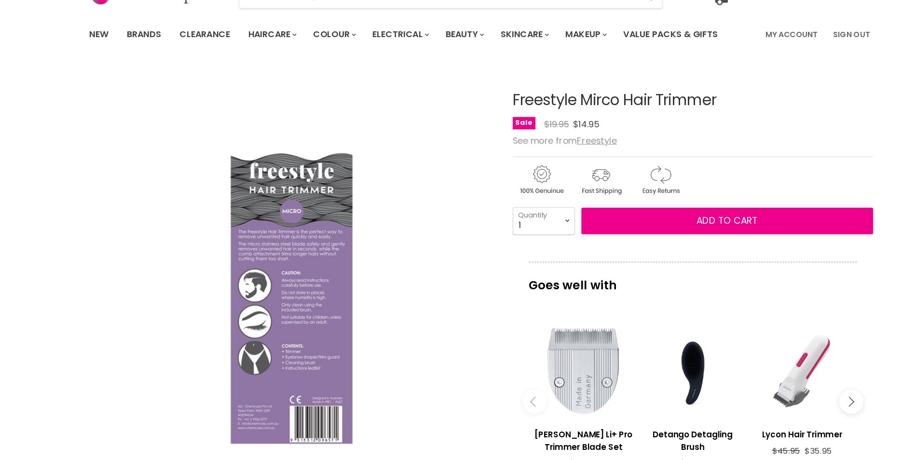
drag, startPoint x: 671, startPoint y: 90, endPoint x: 482, endPoint y: 92, distance: 188.5
click at [482, 92] on article "Click or scroll to zoom Tap or pinch to zoom Click or scroll to zoom" at bounding box center [457, 344] width 699 height 572
copy div "Freestyle Mirco Hair Trimmer"
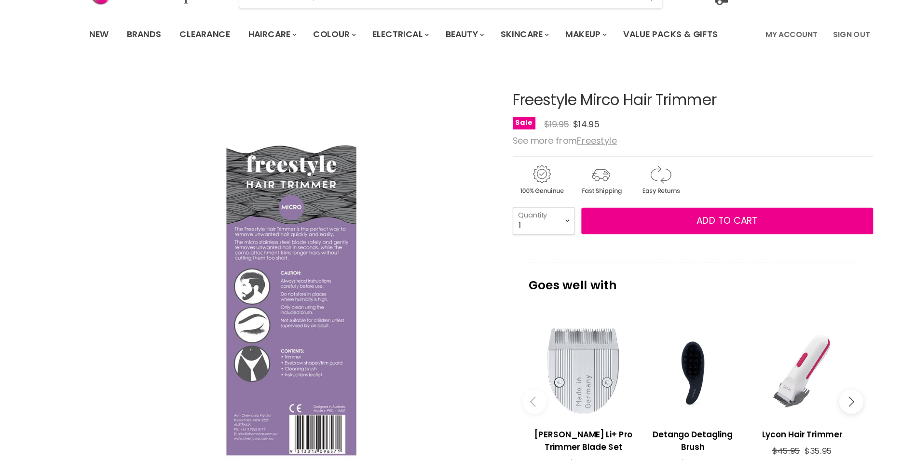
click at [462, 364] on img "Freestyle Mirco Hair Trimmer image. Click or Scroll to Zoom." at bounding box center [288, 238] width 360 height 360
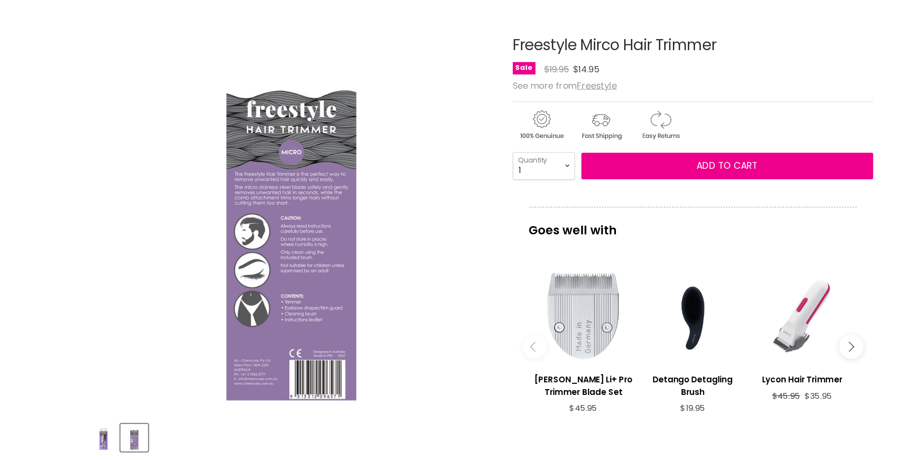
scroll to position [59, 0]
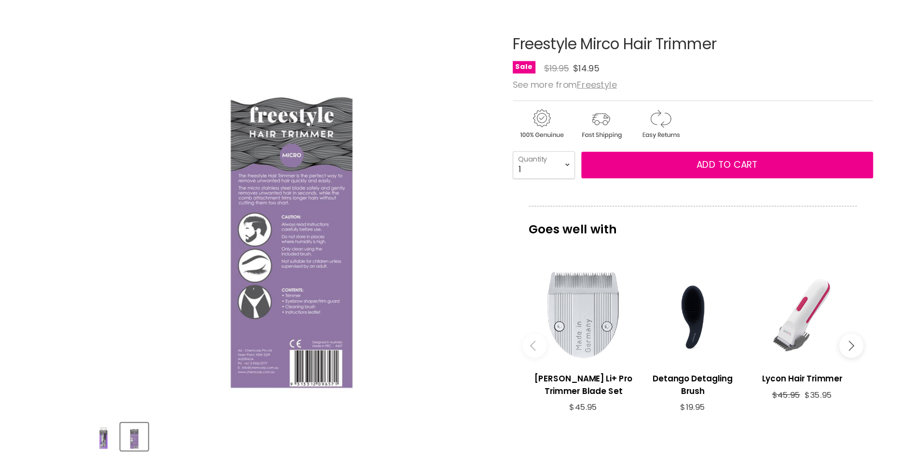
click at [124, 439] on img "Product thumbnails" at bounding box center [120, 439] width 23 height 23
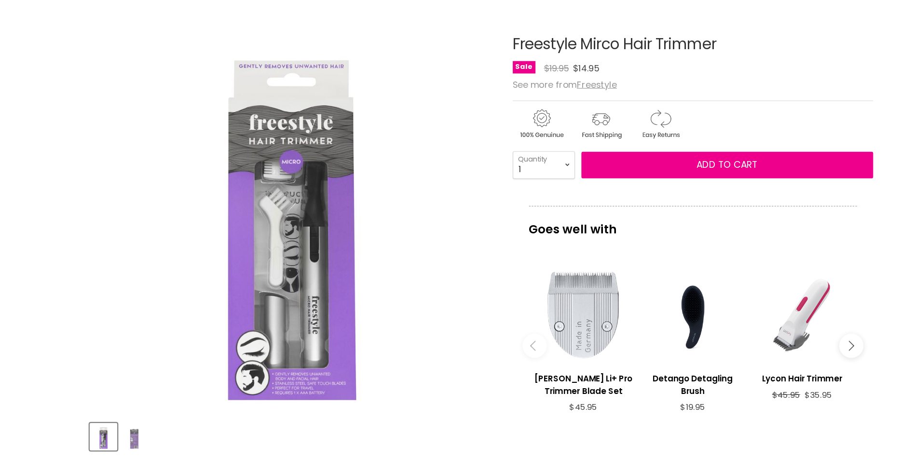
scroll to position [59, 0]
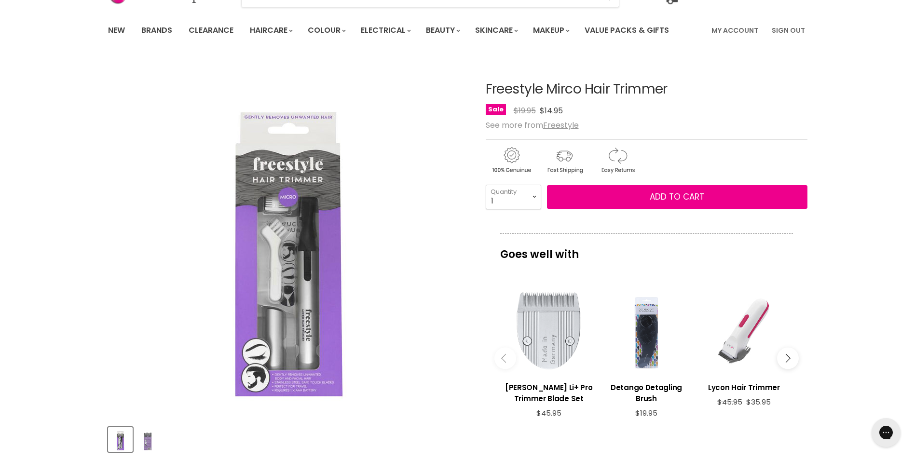
drag, startPoint x: 494, startPoint y: 277, endPoint x: 687, endPoint y: 294, distance: 194.1
click at [687, 294] on div "Main content" at bounding box center [646, 331] width 88 height 88
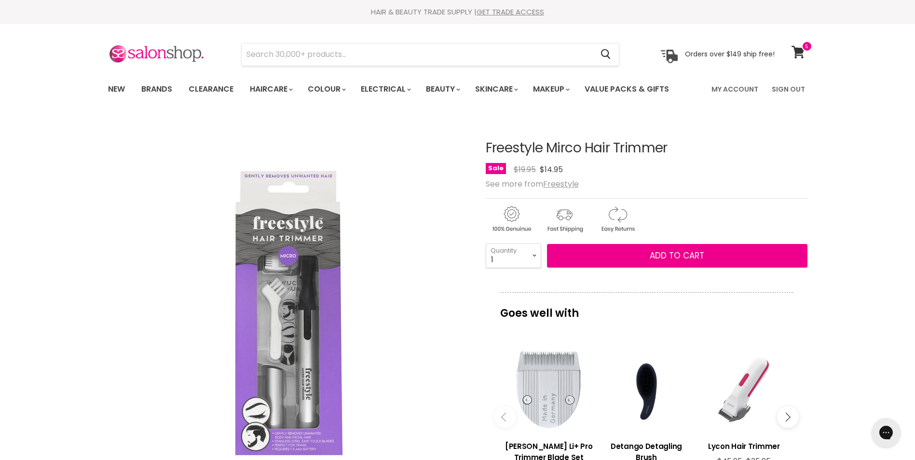
click at [648, 269] on div "Freestyle Mirco Hair Trimmer No reviews Sale Original Price $19.95 Current Pric…" at bounding box center [647, 403] width 322 height 572
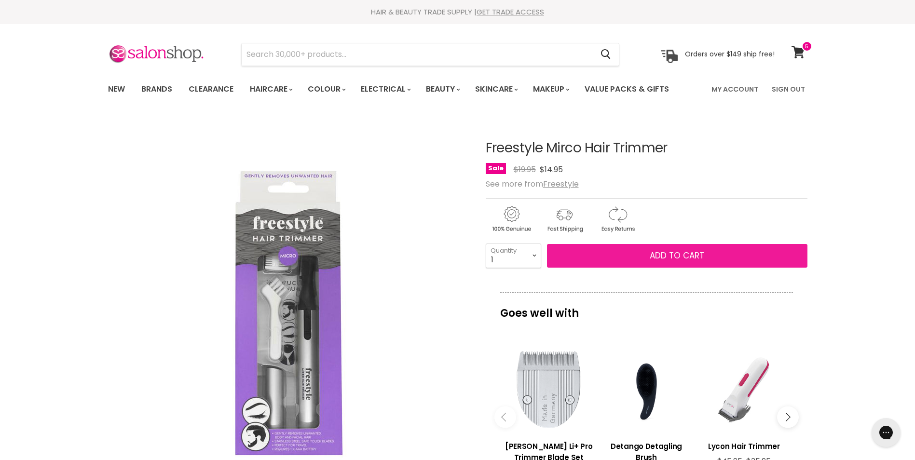
click at [652, 265] on button "Add to cart" at bounding box center [677, 256] width 260 height 24
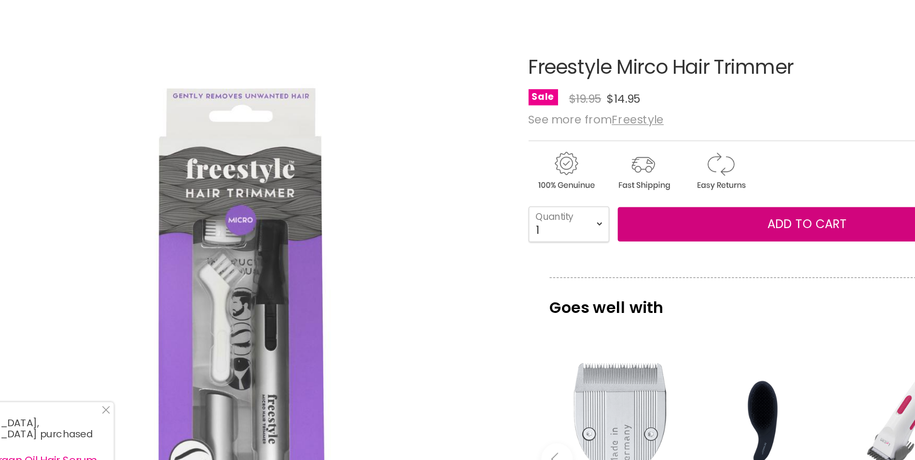
scroll to position [108, 0]
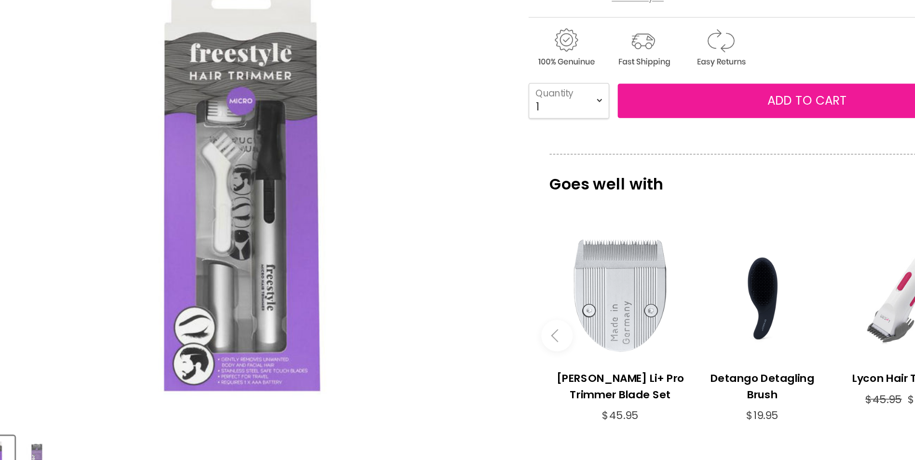
click at [661, 145] on span "Add to cart" at bounding box center [676, 147] width 54 height 12
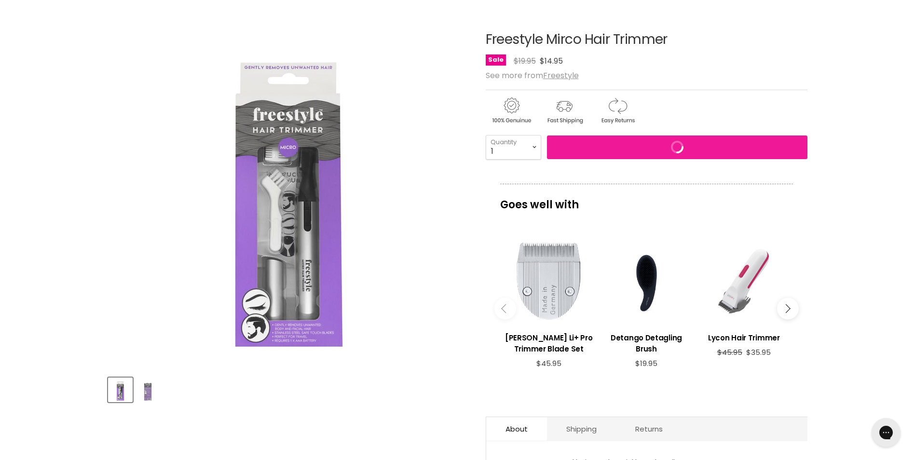
scroll to position [0, 0]
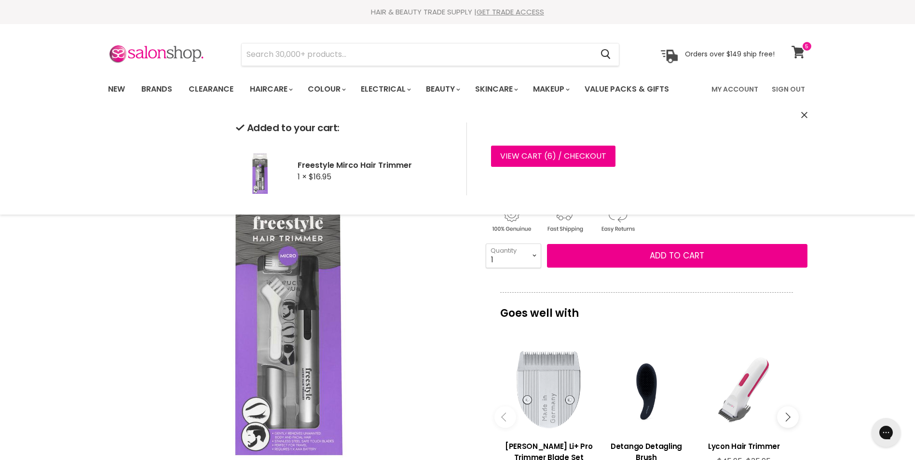
click at [804, 50] on span at bounding box center [806, 46] width 11 height 11
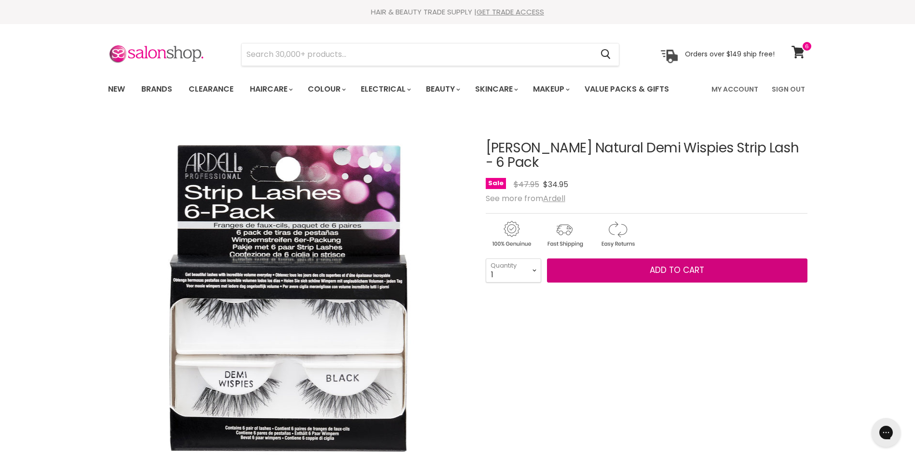
click at [672, 264] on span "Add to cart" at bounding box center [676, 270] width 54 height 12
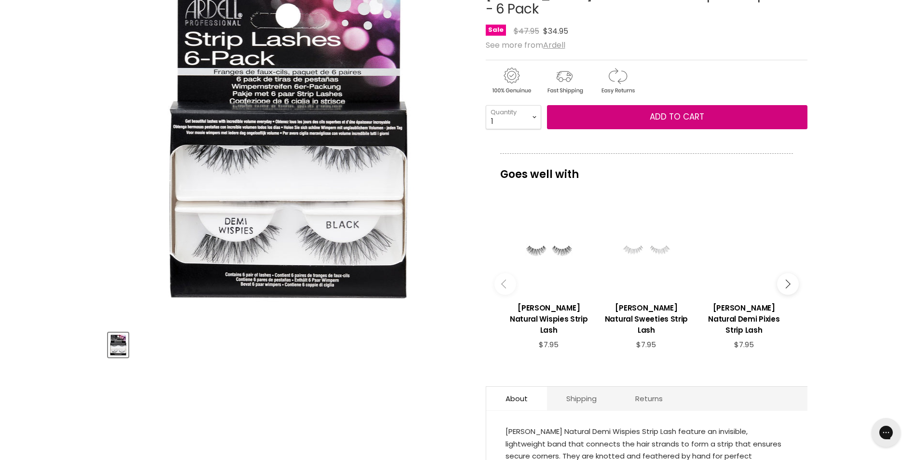
scroll to position [154, 0]
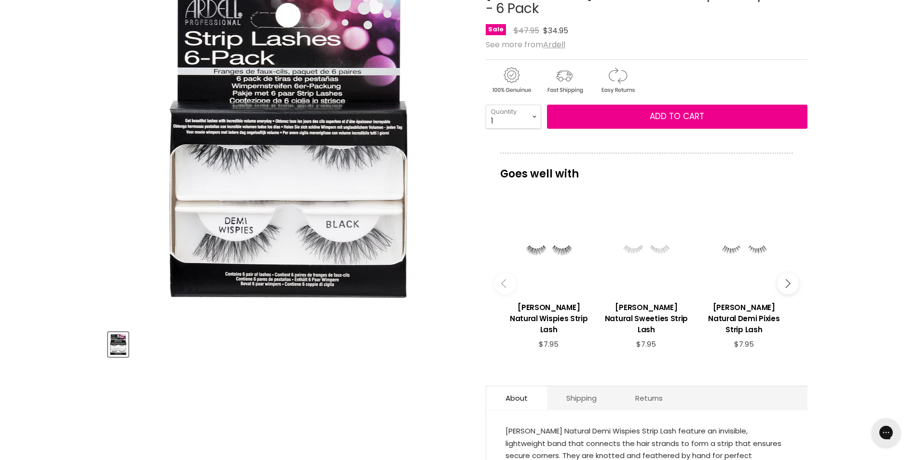
click at [649, 243] on div "Main content" at bounding box center [646, 251] width 88 height 88
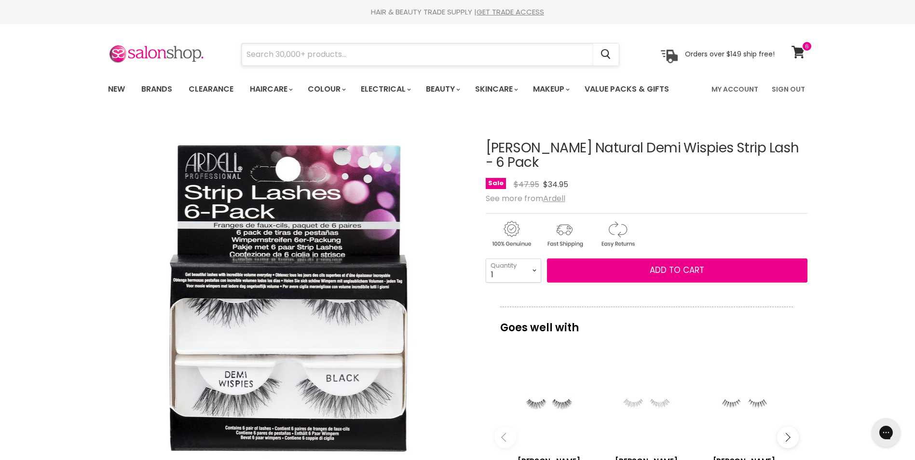
click at [295, 52] on input "Search" at bounding box center [417, 54] width 351 height 22
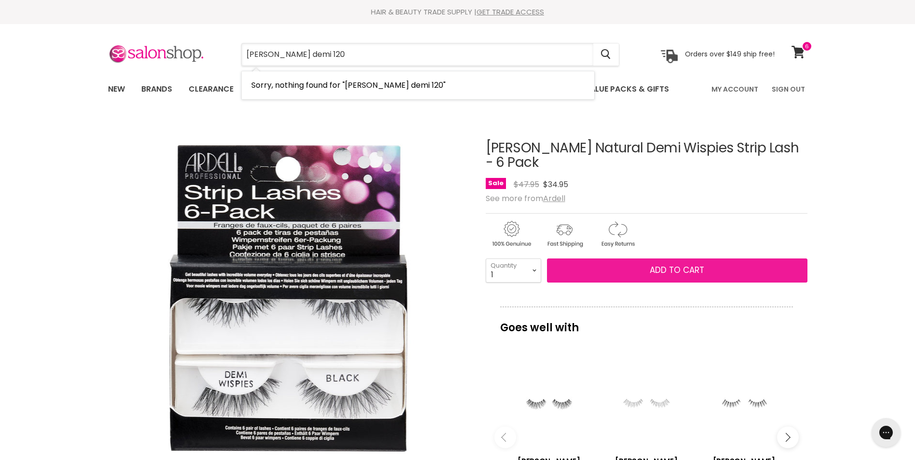
type input "ardell demi 120"
click at [603, 258] on button "Add to cart" at bounding box center [677, 270] width 260 height 24
click at [694, 264] on span "Add to cart" at bounding box center [676, 270] width 54 height 12
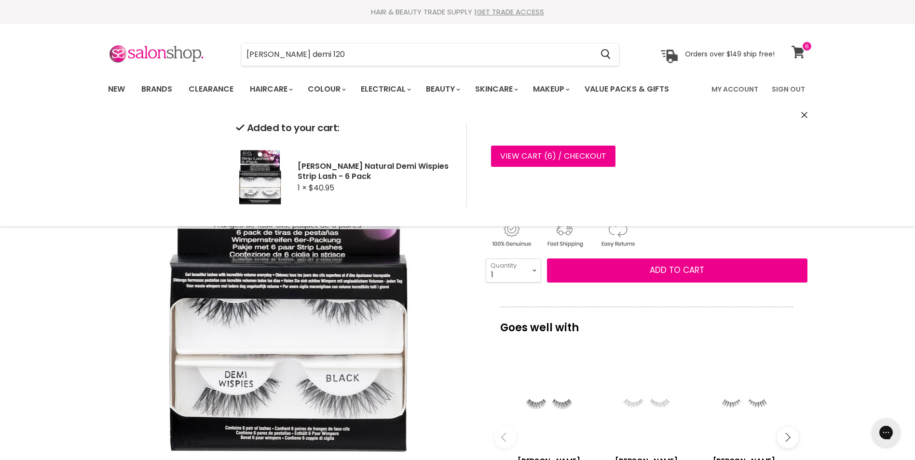
click at [800, 55] on icon at bounding box center [797, 52] width 13 height 13
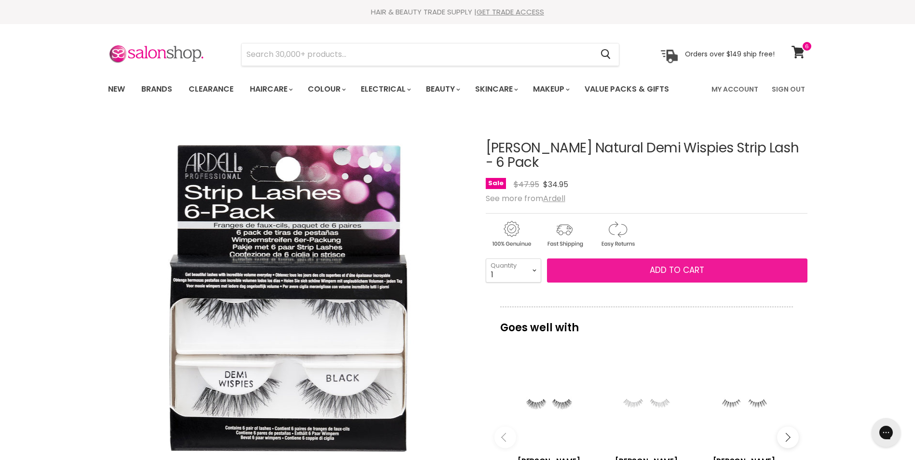
click at [634, 258] on button "Add to cart" at bounding box center [677, 270] width 260 height 24
click at [672, 264] on span "Add to cart" at bounding box center [676, 270] width 54 height 12
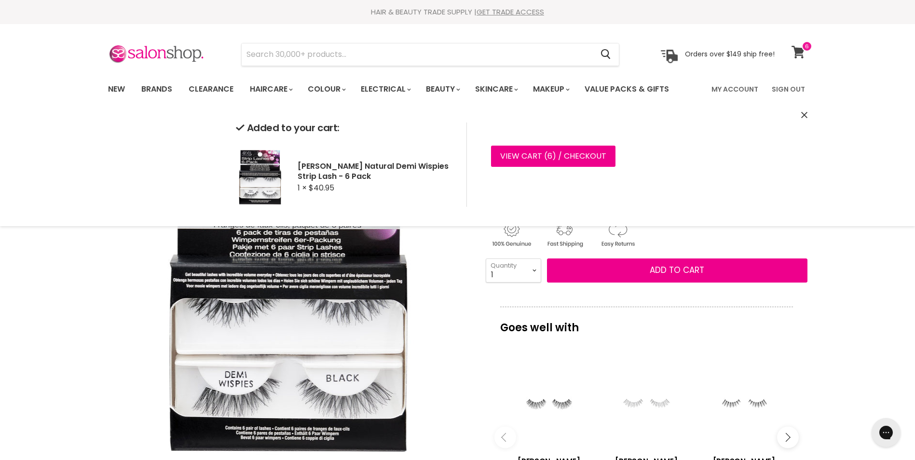
click at [799, 51] on icon at bounding box center [797, 52] width 13 height 13
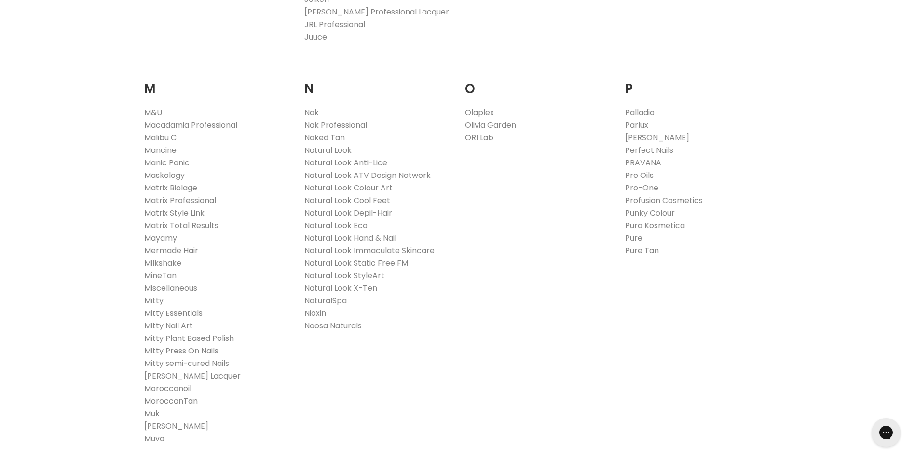
scroll to position [1039, 0]
click at [335, 301] on link "NaturalSpa" at bounding box center [325, 300] width 42 height 11
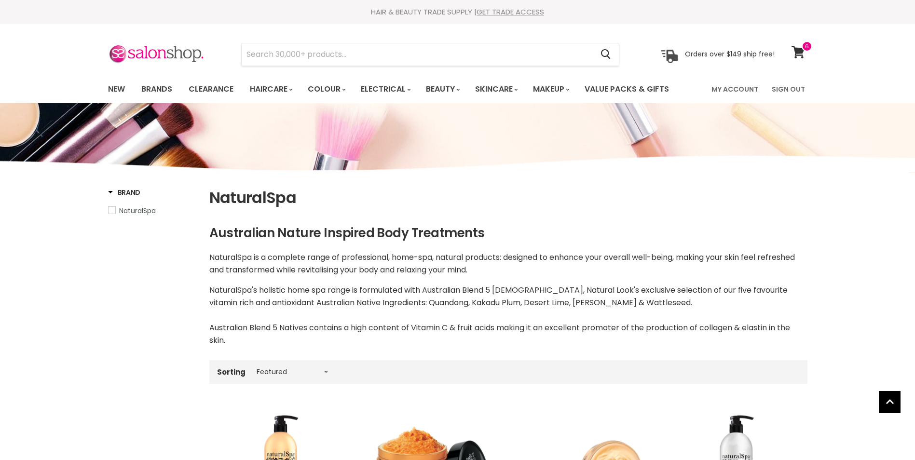
select select "manual"
click at [166, 87] on link "Brands" at bounding box center [156, 89] width 45 height 20
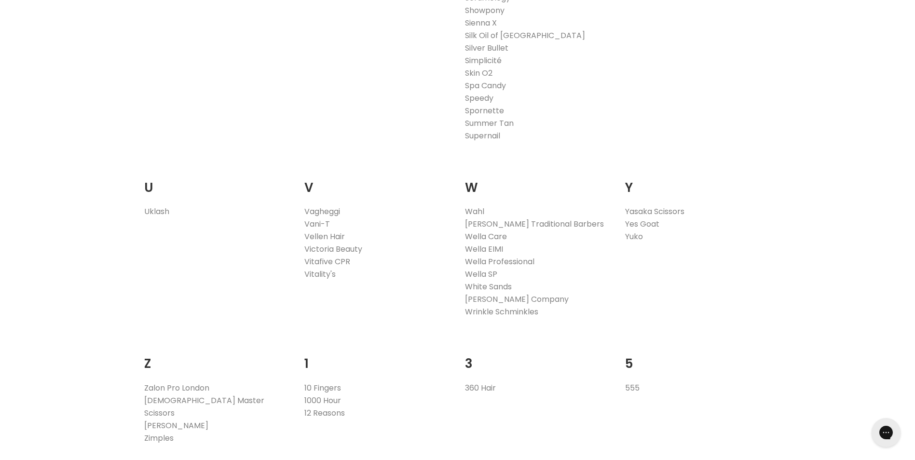
scroll to position [1781, 0]
click at [323, 221] on link "Vani-T" at bounding box center [317, 223] width 26 height 11
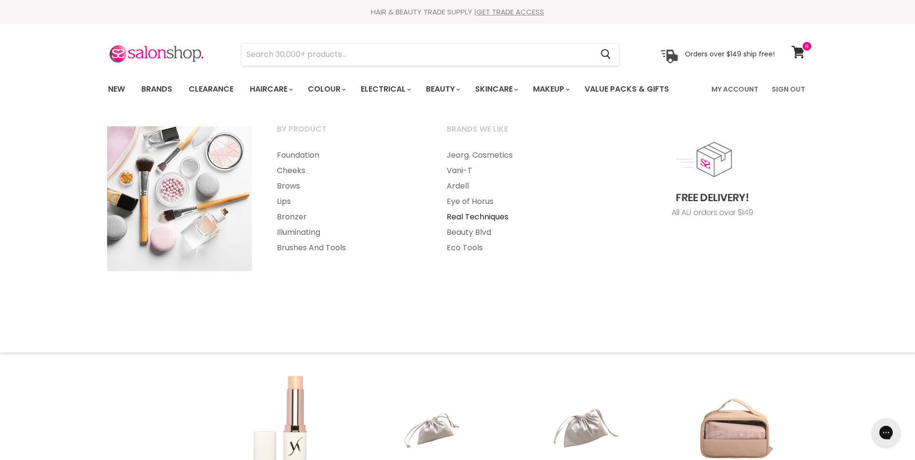
click at [495, 214] on link "Real Techniques" at bounding box center [518, 216] width 168 height 15
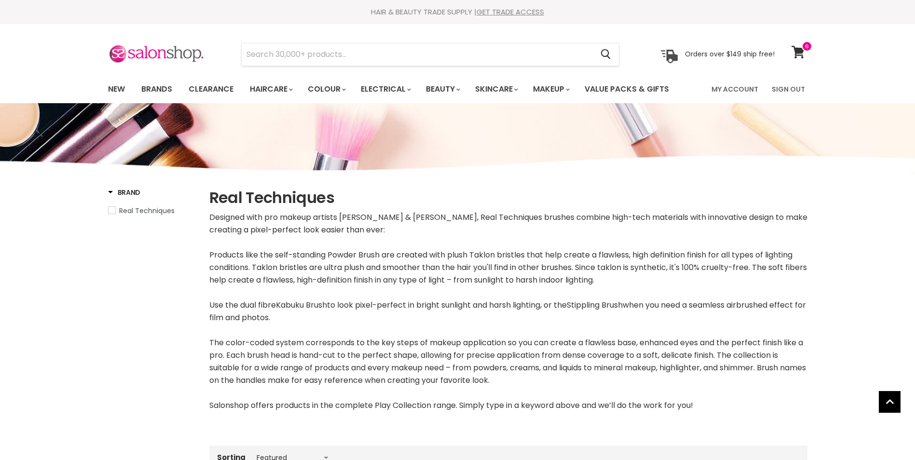
select select "manual"
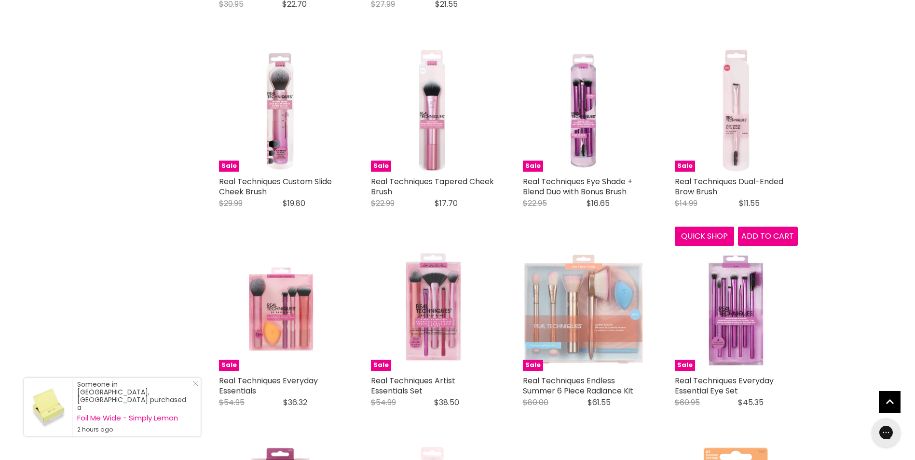
scroll to position [1041, 0]
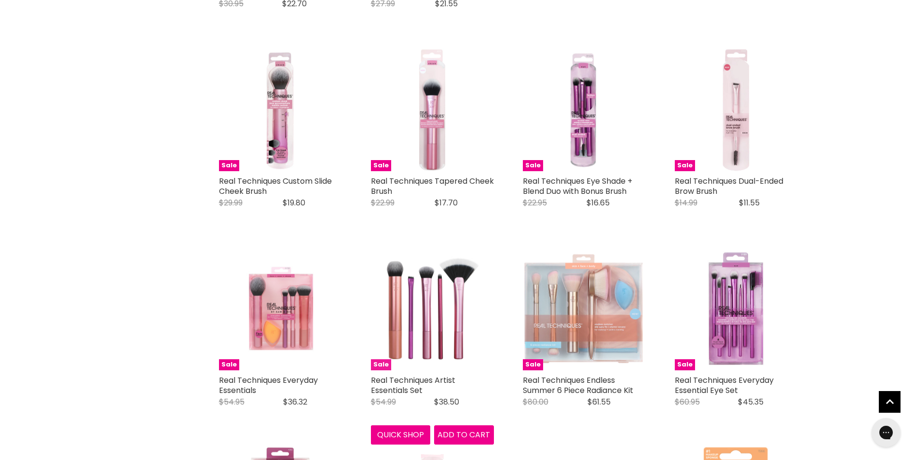
click at [433, 300] on img "Main content" at bounding box center [432, 308] width 123 height 123
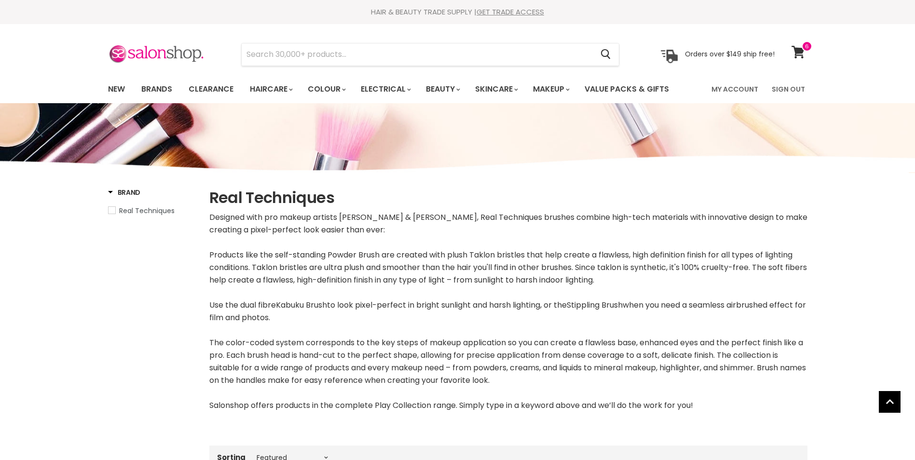
select select "manual"
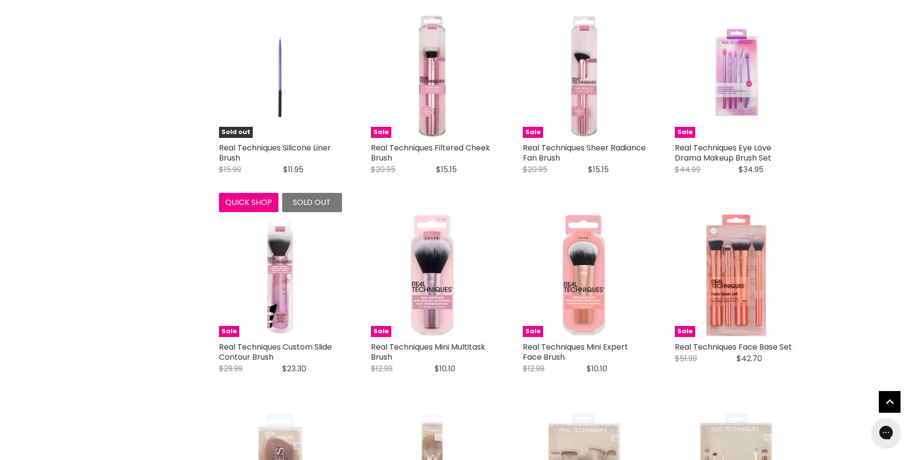
scroll to position [2304, 0]
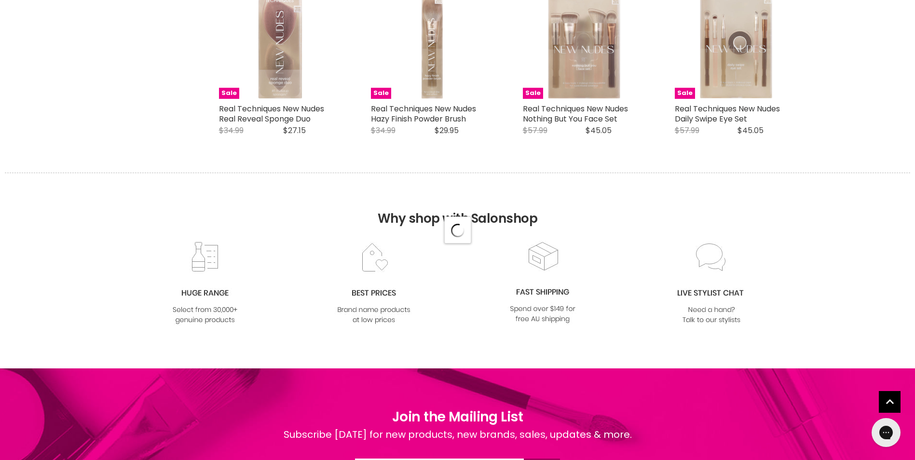
select select "manual"
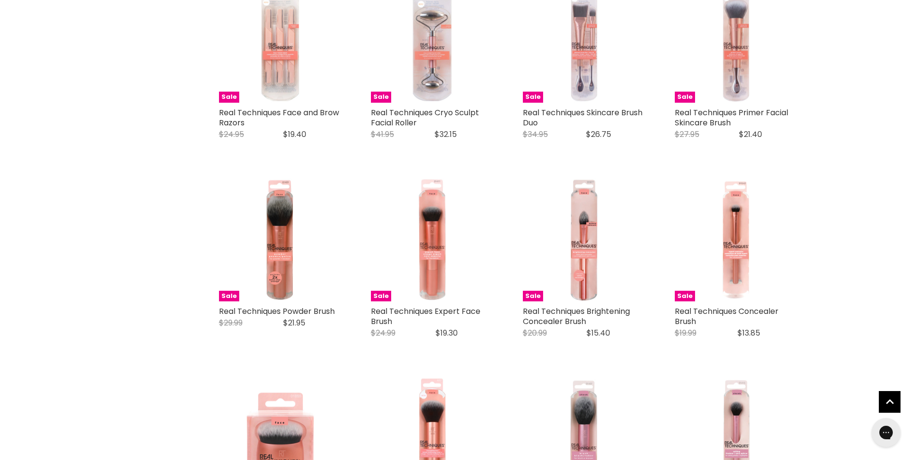
scroll to position [510, 0]
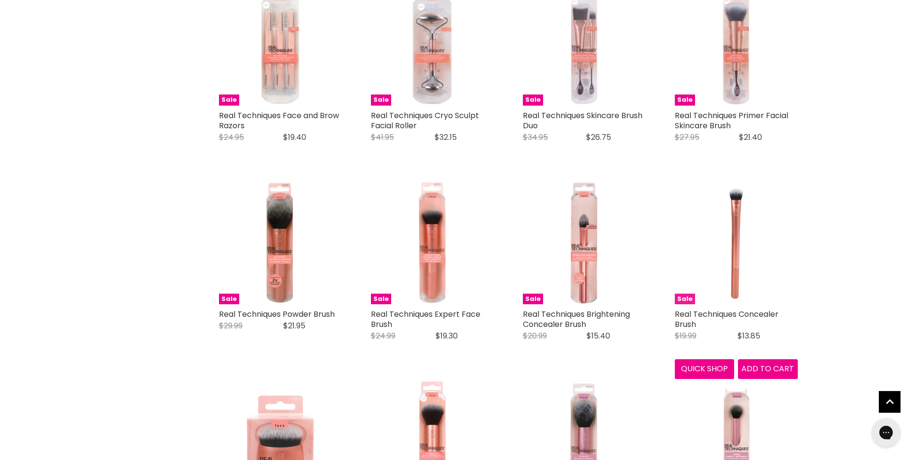
click at [736, 270] on img "Main content" at bounding box center [735, 242] width 123 height 123
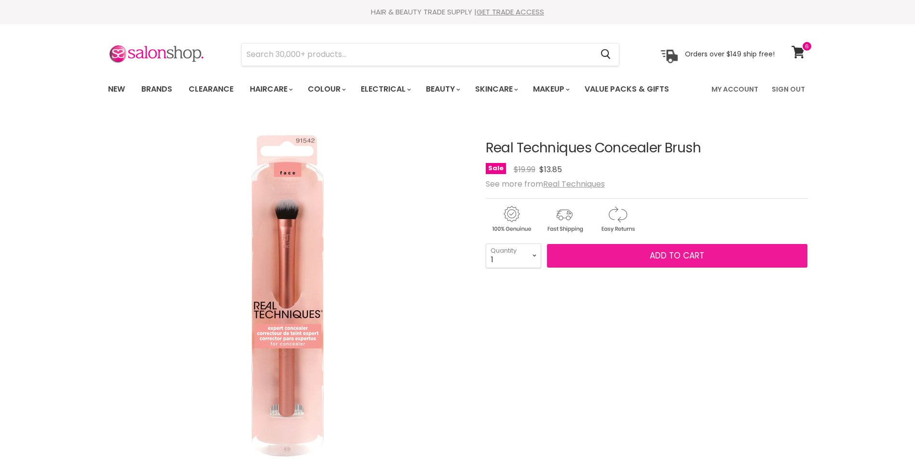
click at [669, 264] on button "Add to cart" at bounding box center [677, 256] width 260 height 24
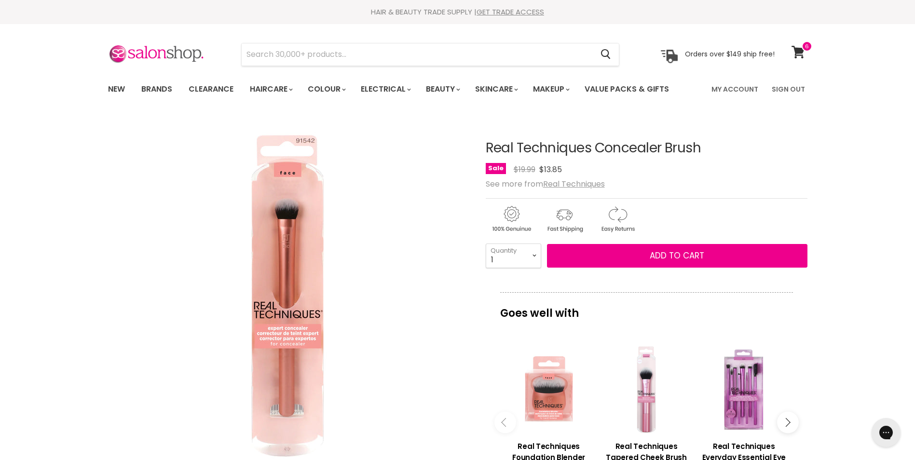
click at [535, 255] on select "1 2 3 4 5 6 7 8 9 10+" at bounding box center [513, 255] width 55 height 24
select select "2"
click at [486, 243] on select "1 2 3 4 5 6 7 8 9 10+" at bounding box center [513, 255] width 55 height 24
type input "2"
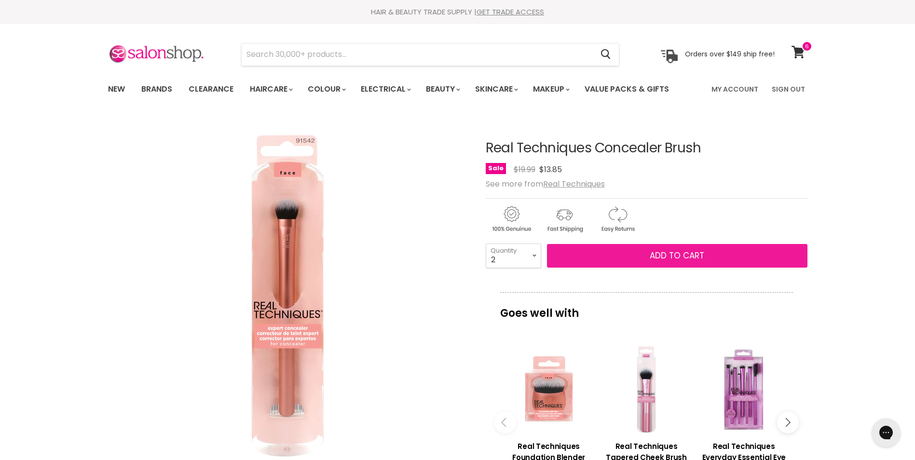
click at [667, 253] on span "Add to cart" at bounding box center [676, 256] width 54 height 12
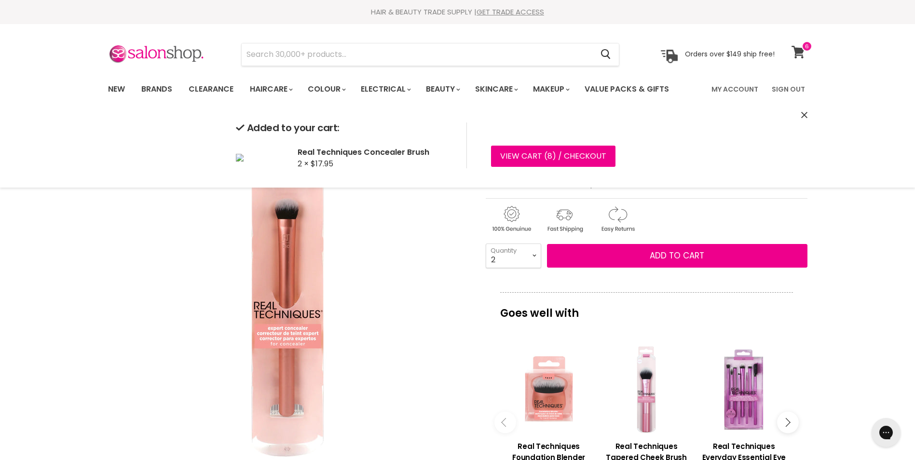
click at [801, 50] on span at bounding box center [806, 46] width 11 height 11
